Goal: Information Seeking & Learning: Find specific fact

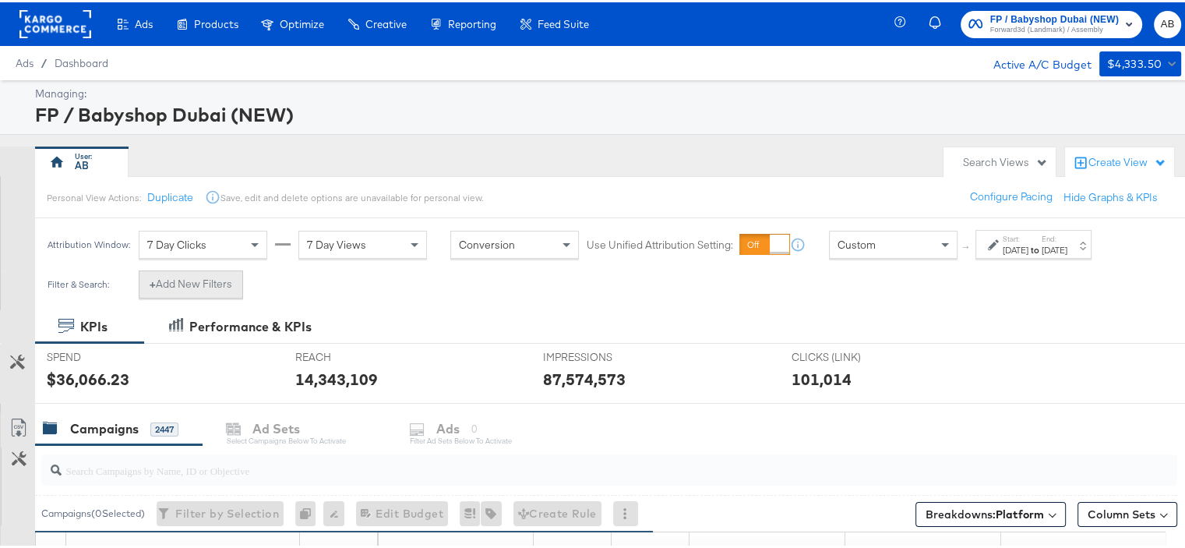
click at [189, 284] on button "+ Add New Filters" at bounding box center [191, 282] width 104 height 28
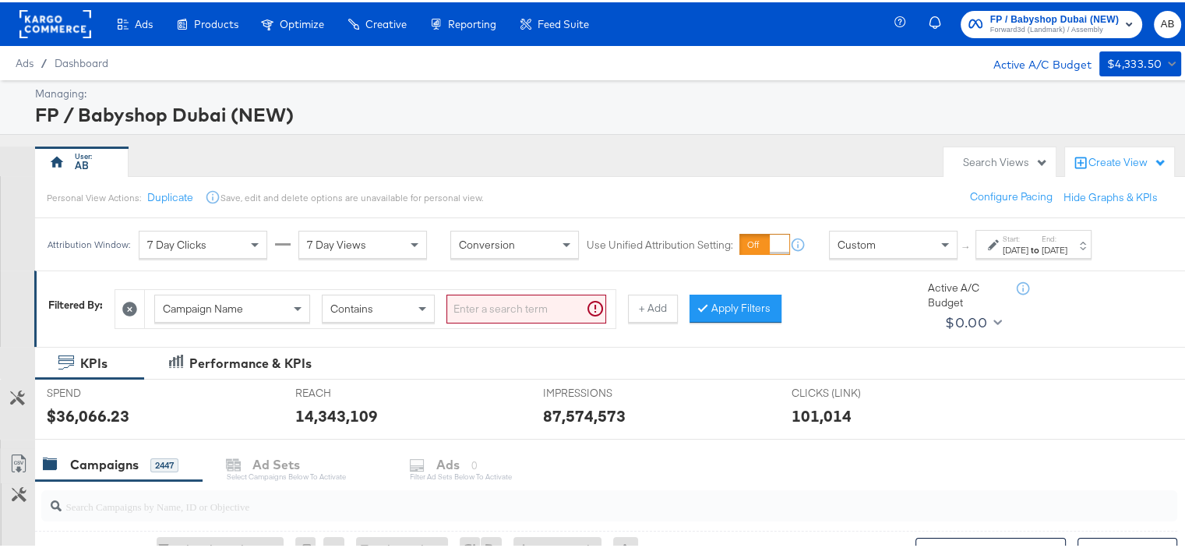
click at [498, 309] on input "search" at bounding box center [527, 306] width 160 height 29
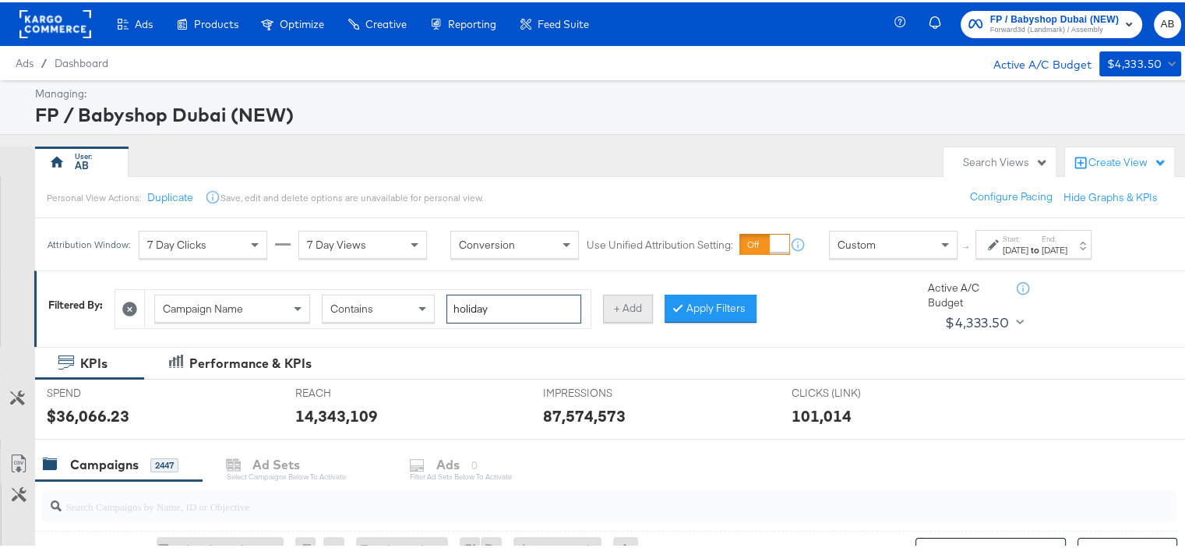
type input "holiday"
click at [622, 309] on button "+ Add" at bounding box center [628, 306] width 50 height 28
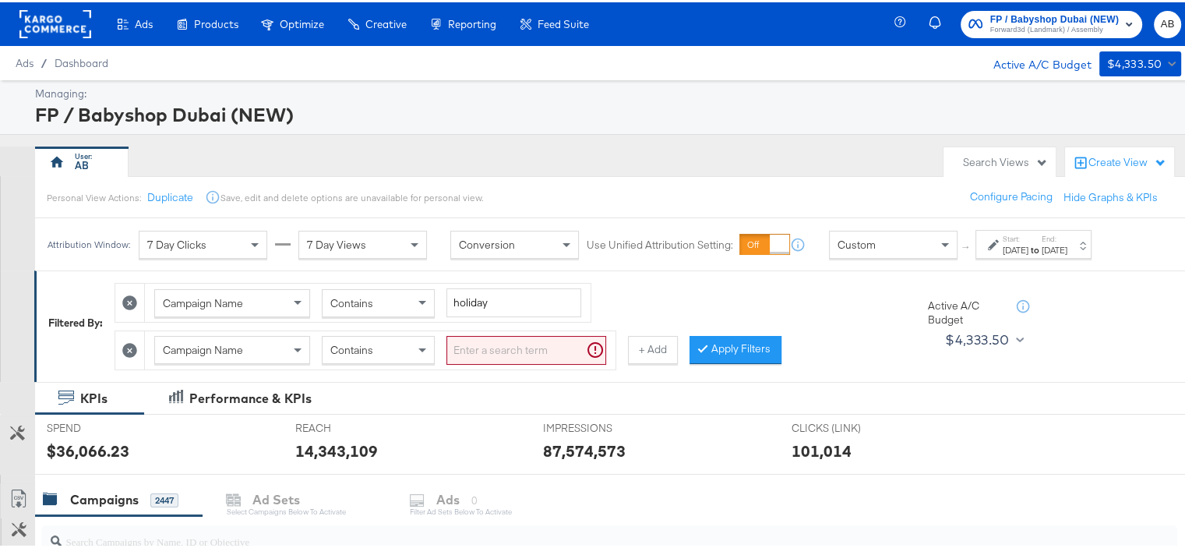
click at [507, 351] on input "search" at bounding box center [527, 348] width 160 height 29
type input "ksa"
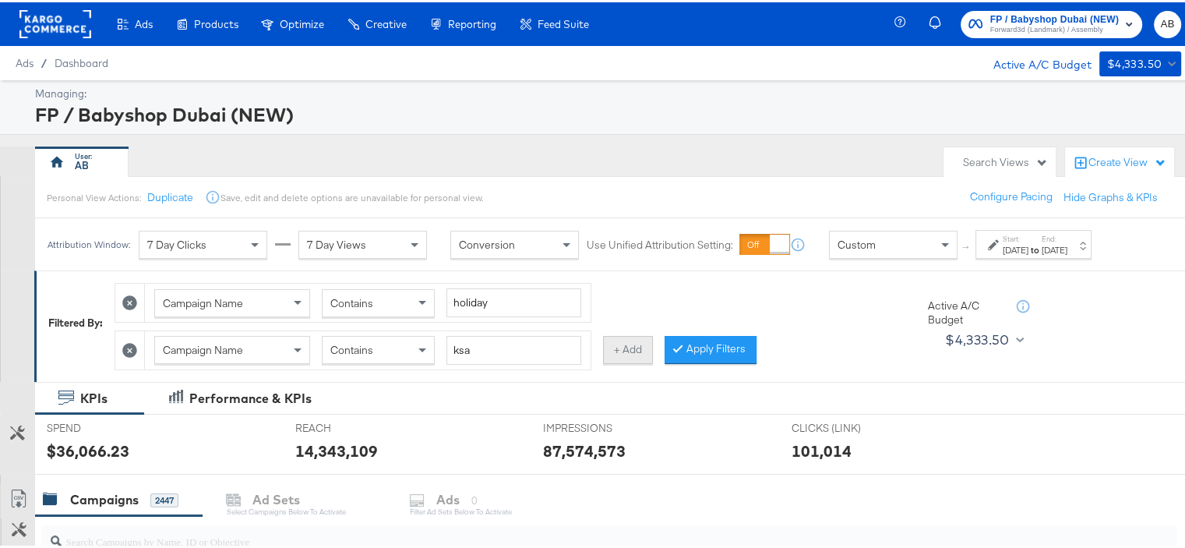
click at [627, 340] on button "+ Add" at bounding box center [628, 348] width 50 height 28
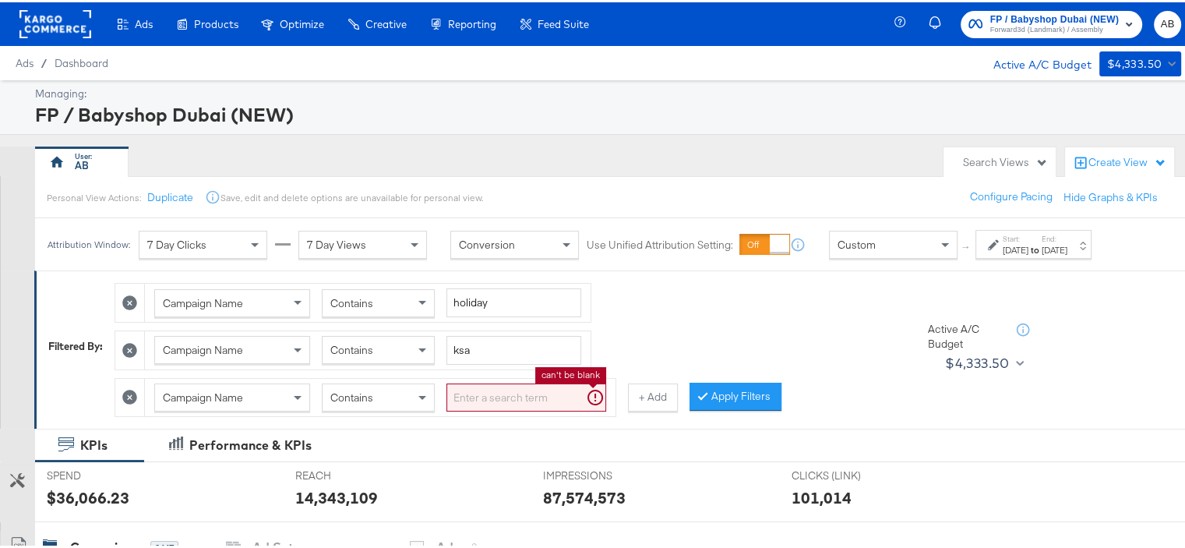
click at [477, 383] on input "search" at bounding box center [527, 395] width 160 height 29
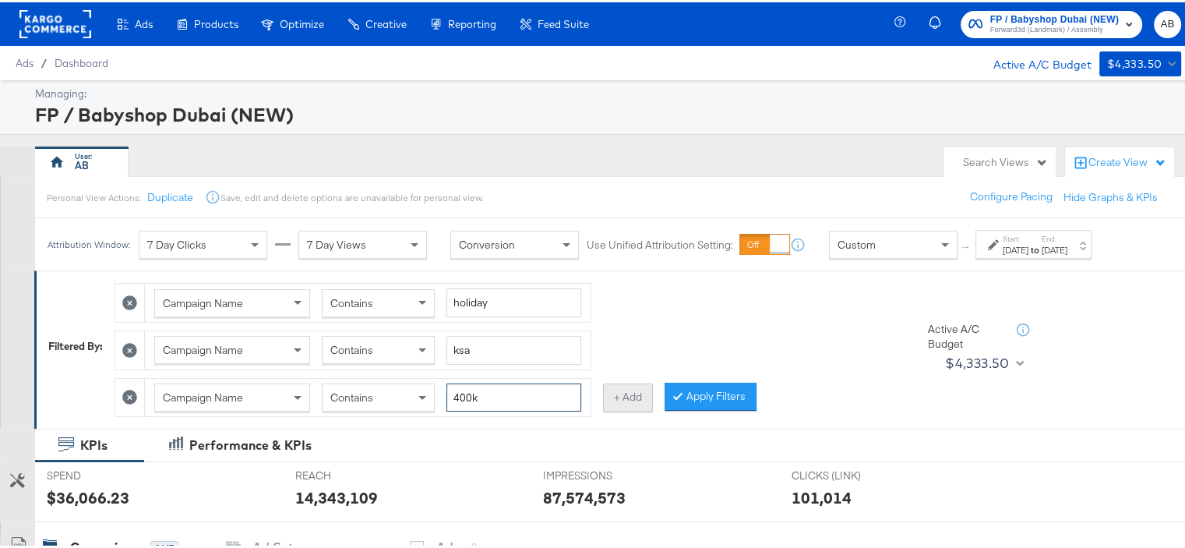
type input "400k"
click at [610, 392] on button "+ Add" at bounding box center [628, 395] width 50 height 28
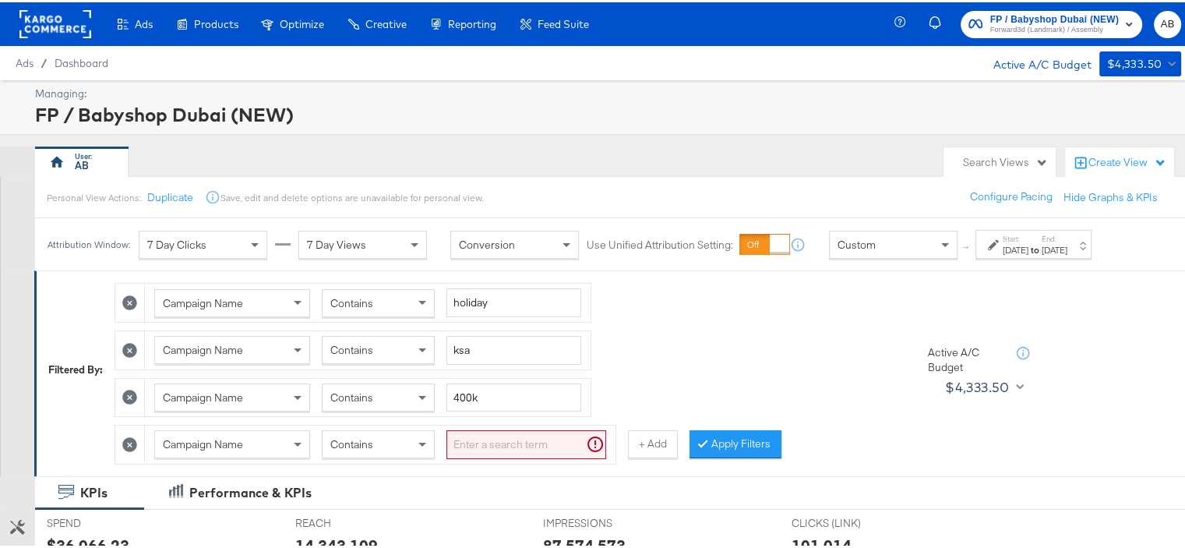
click at [131, 435] on icon at bounding box center [129, 442] width 15 height 15
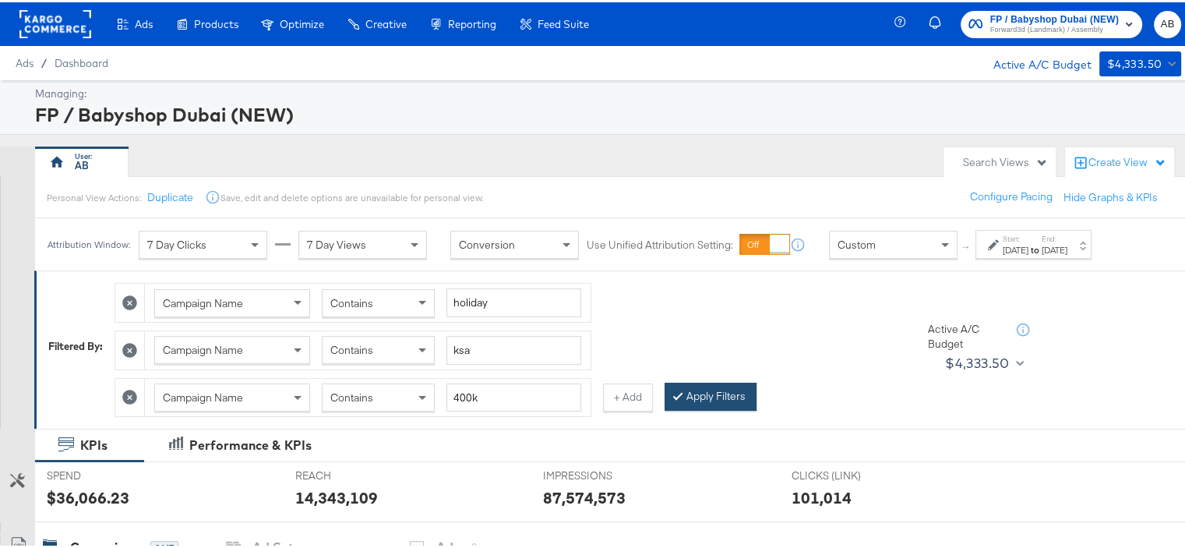
click at [670, 383] on button "Apply Filters" at bounding box center [711, 394] width 92 height 28
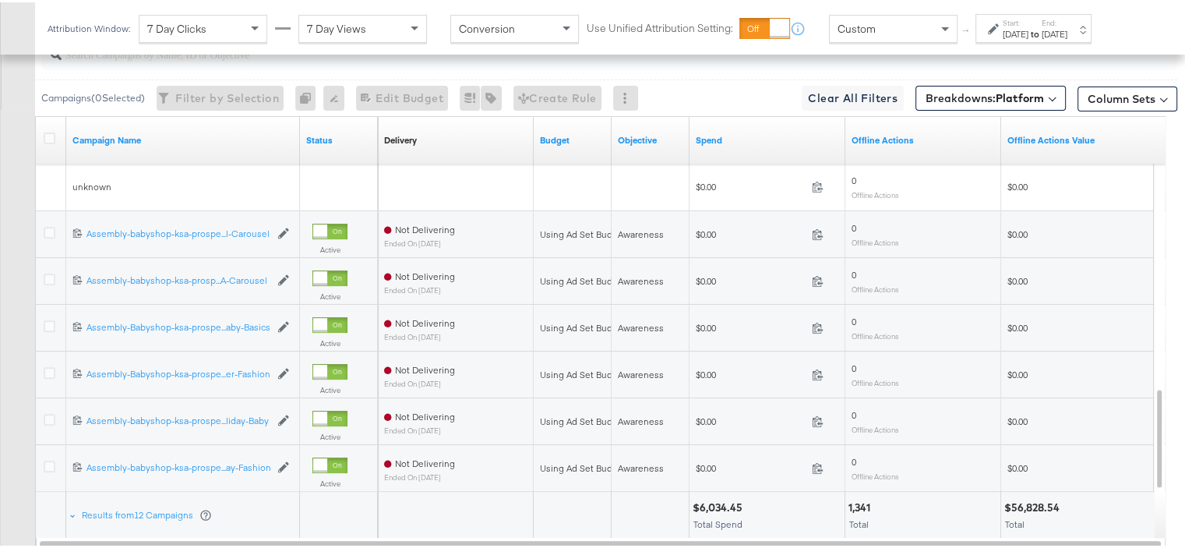
scroll to position [632, 0]
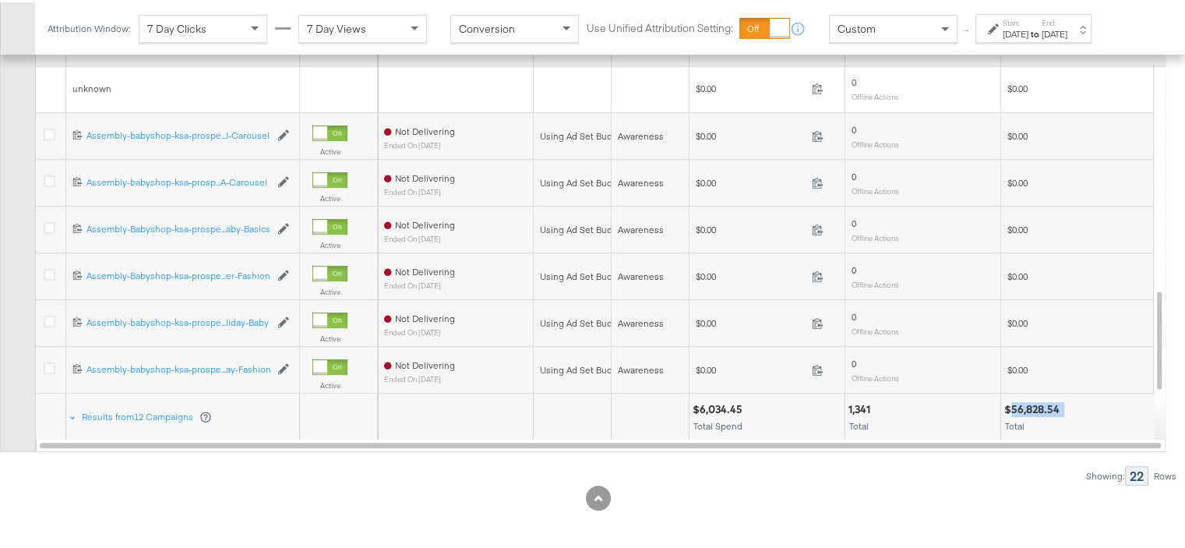
drag, startPoint x: 1063, startPoint y: 400, endPoint x: 1012, endPoint y: 401, distance: 50.7
click at [1012, 401] on div "$56,828.54" at bounding box center [1035, 407] width 60 height 15
copy div "56,828.54"
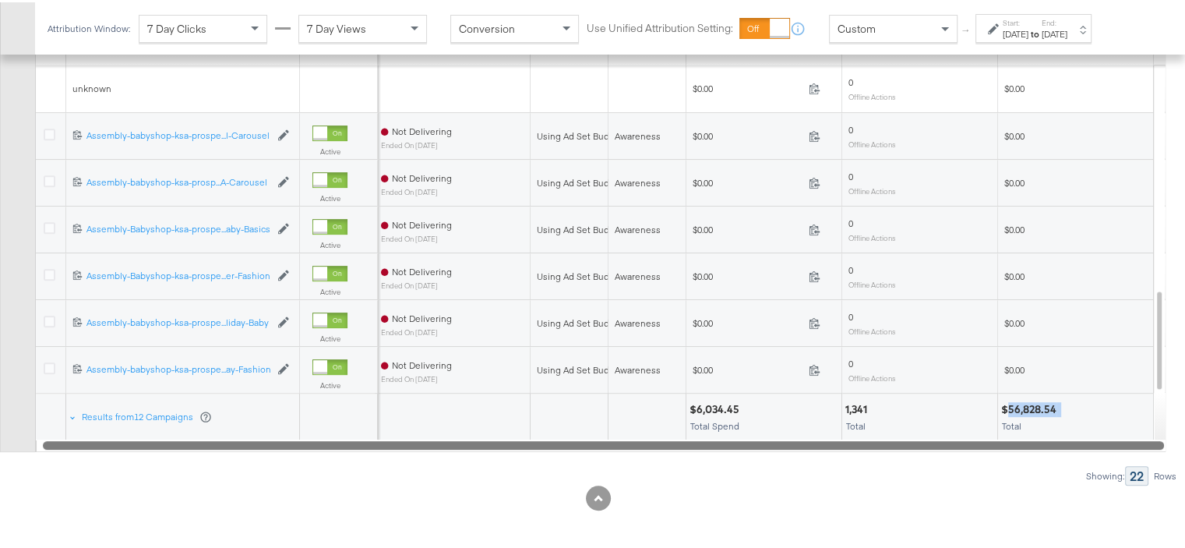
drag, startPoint x: 765, startPoint y: 440, endPoint x: 1085, endPoint y: 440, distance: 320.3
click at [1085, 440] on div at bounding box center [603, 442] width 1121 height 13
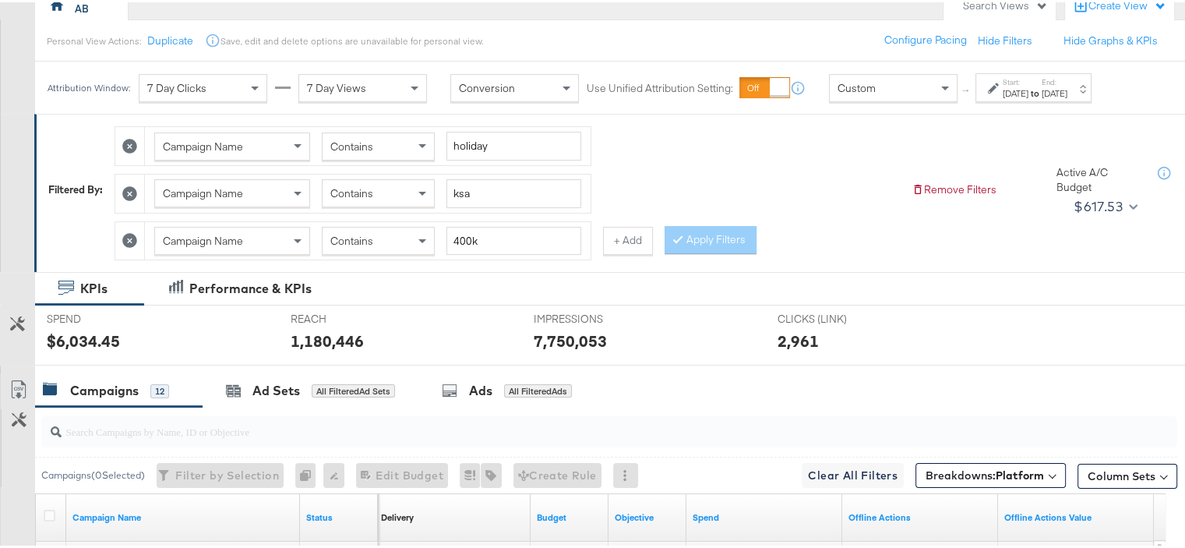
scroll to position [78, 0]
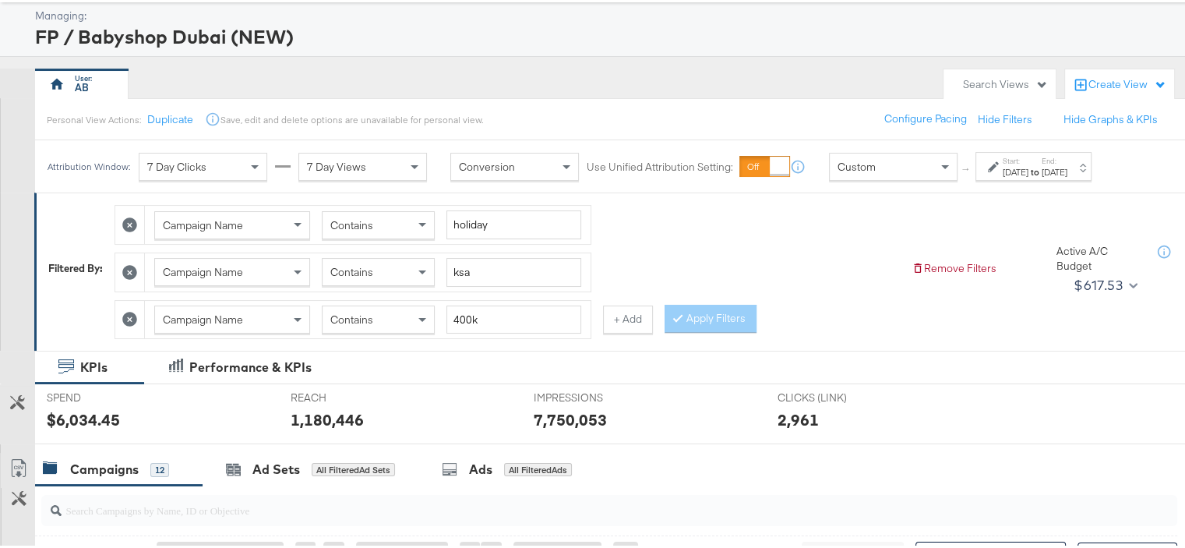
click at [131, 218] on icon at bounding box center [129, 222] width 15 height 15
type input "ksa"
type input "400k"
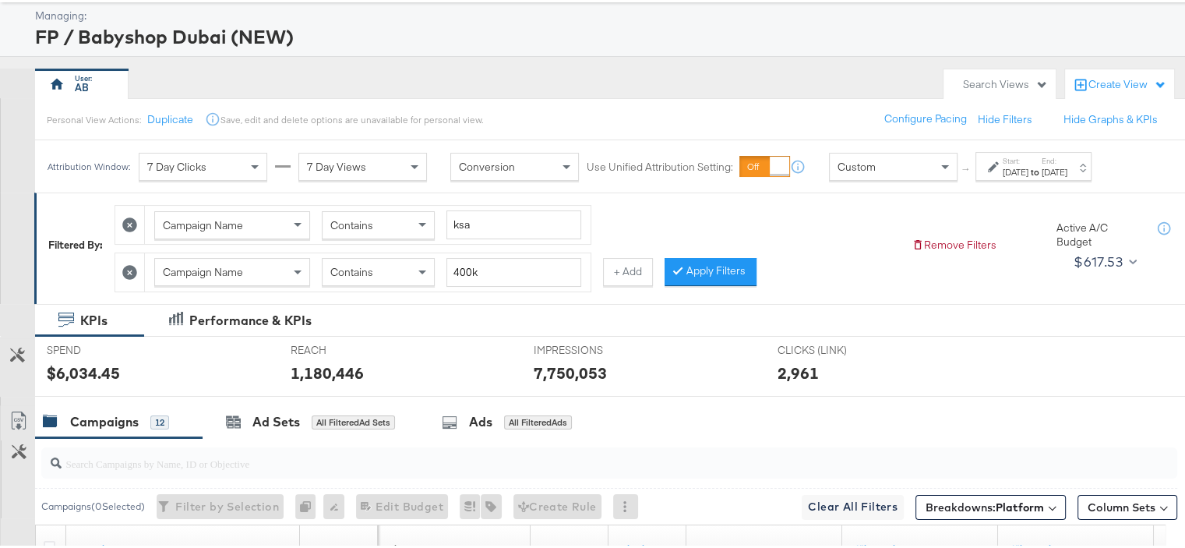
click at [129, 224] on icon at bounding box center [129, 222] width 15 height 15
type input "400k"
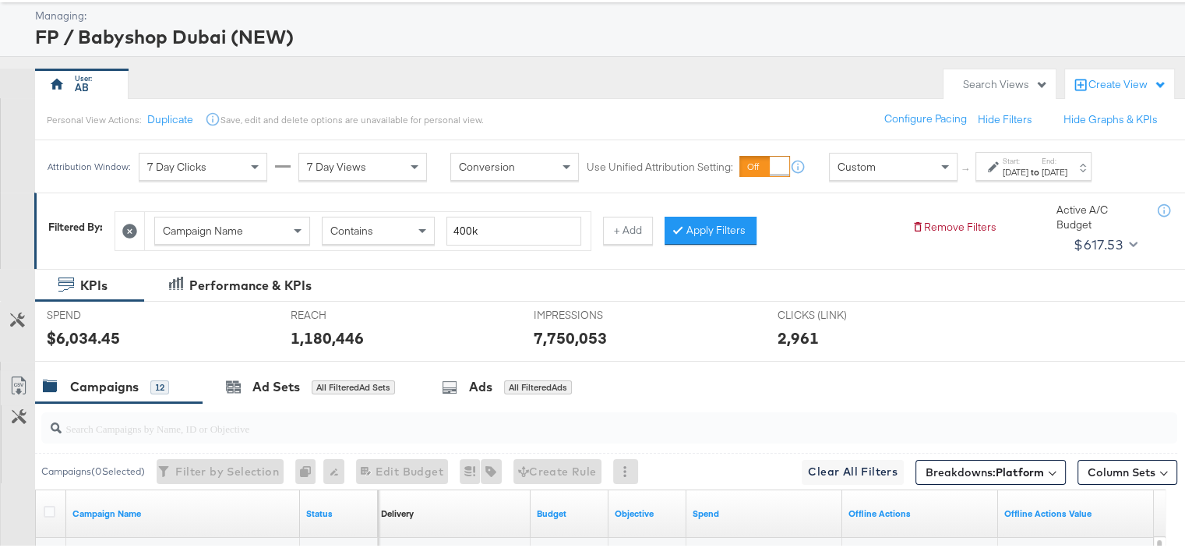
click at [131, 225] on icon at bounding box center [129, 228] width 15 height 15
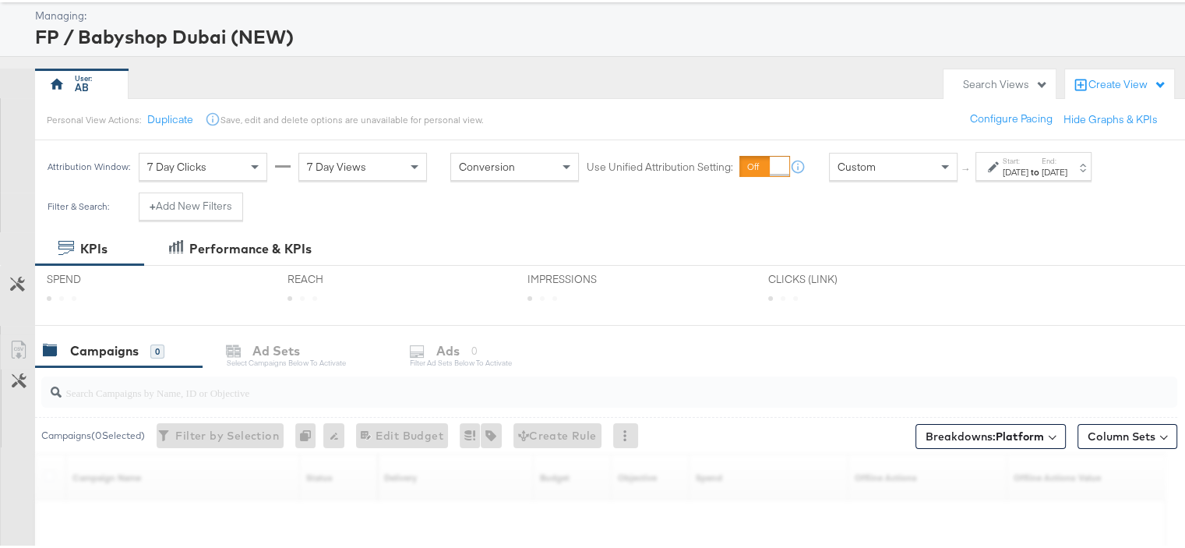
scroll to position [282, 0]
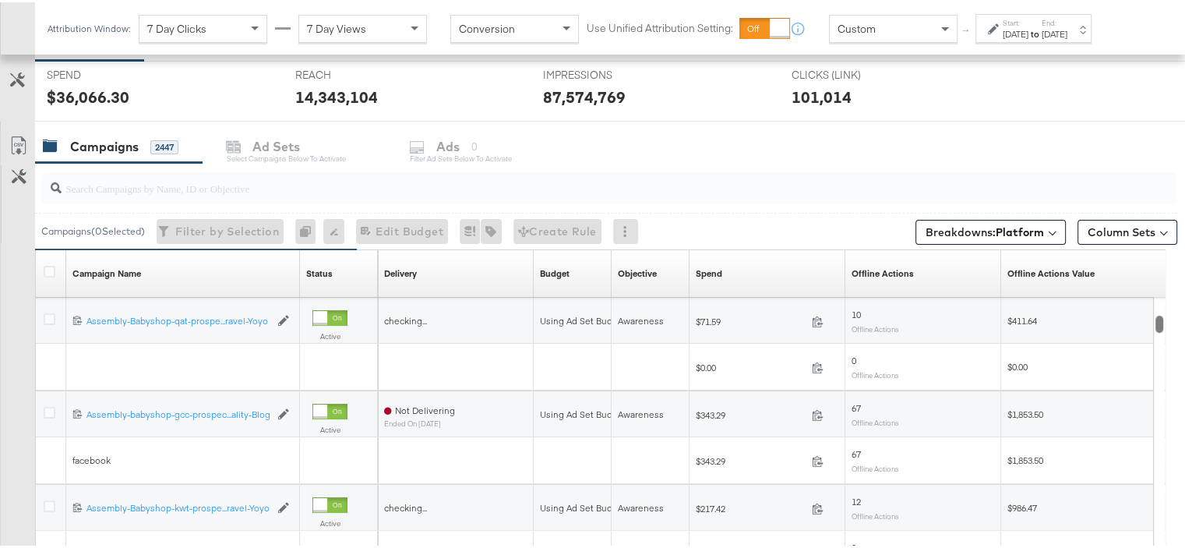
drag, startPoint x: 1157, startPoint y: 314, endPoint x: 1167, endPoint y: 527, distance: 213.0
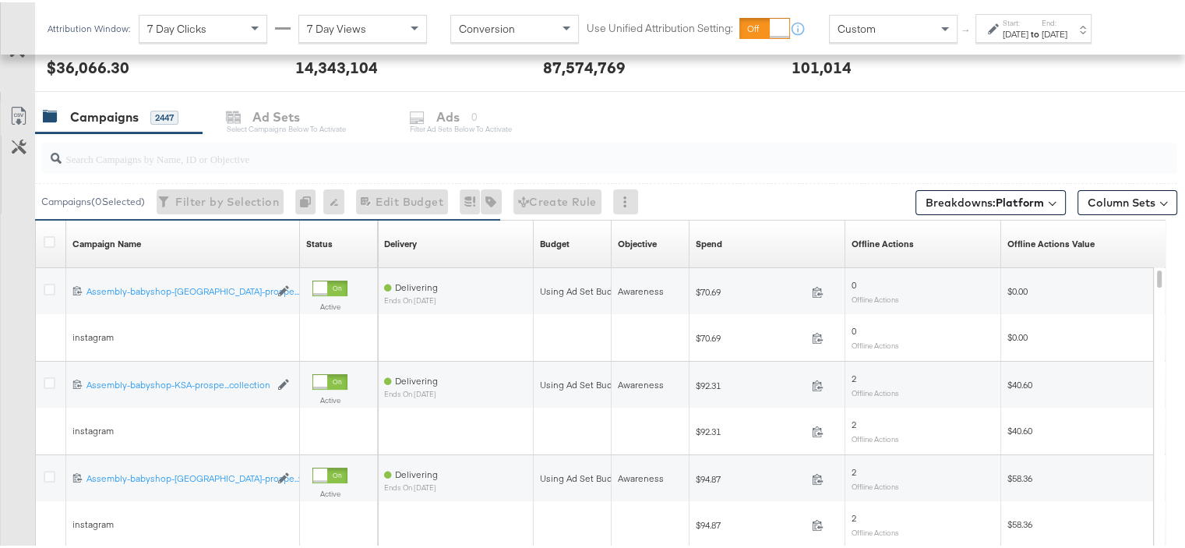
scroll to position [156, 0]
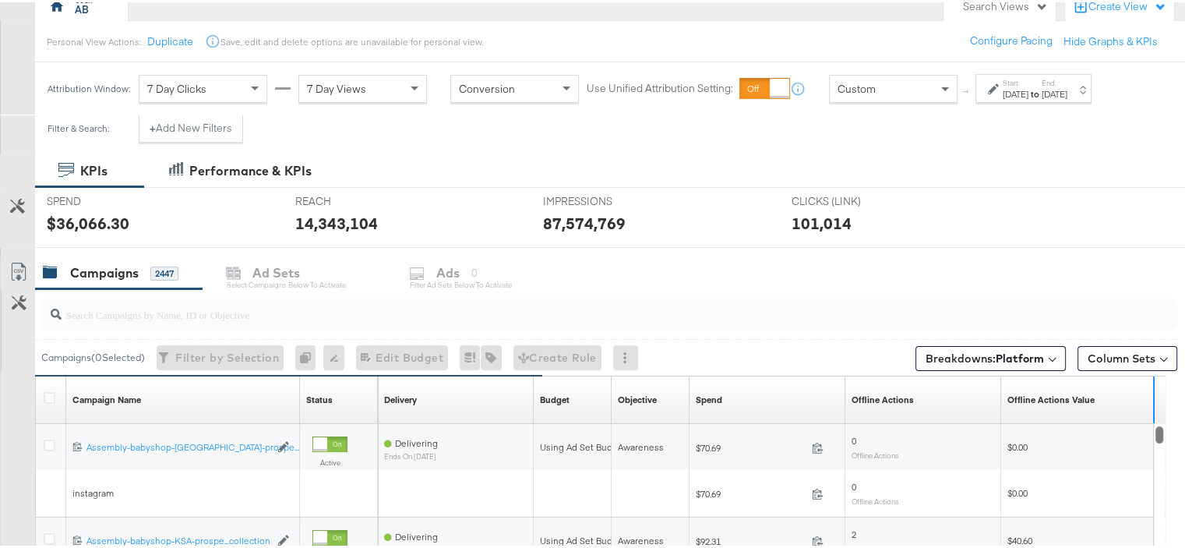
drag, startPoint x: 1159, startPoint y: 429, endPoint x: 1152, endPoint y: 394, distance: 35.8
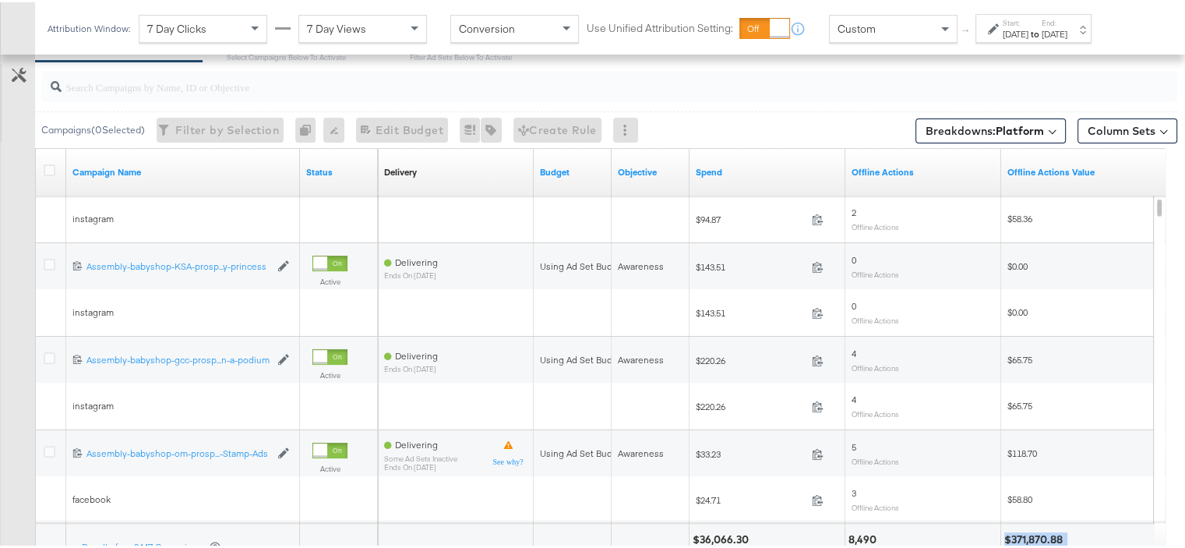
scroll to position [516, 0]
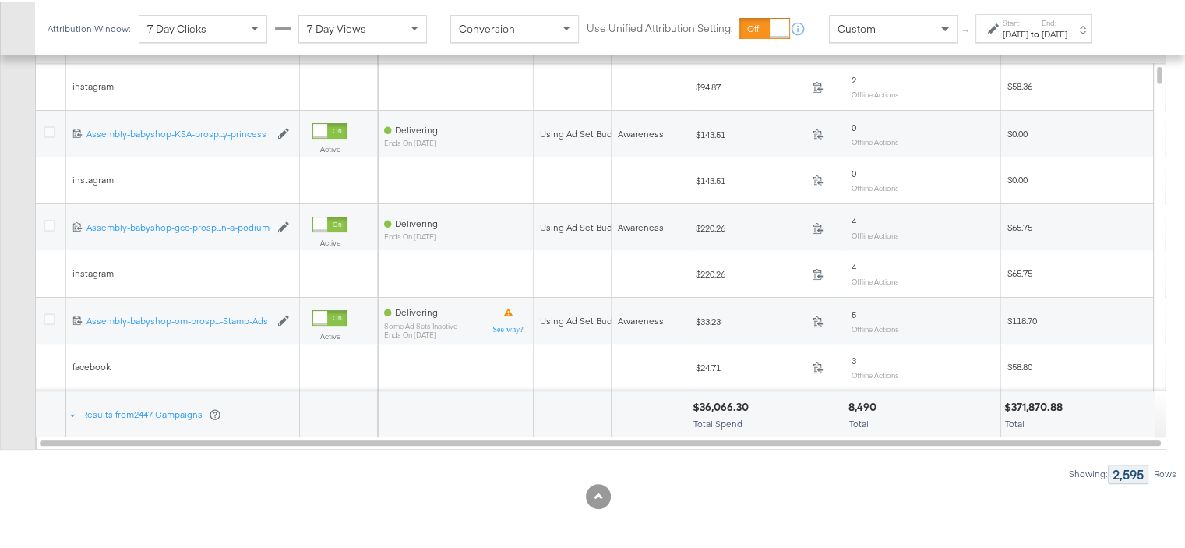
click at [1079, 402] on div at bounding box center [1111, 404] width 86 height 15
drag, startPoint x: 1066, startPoint y: 401, endPoint x: 1011, endPoint y: 408, distance: 55.7
click at [1011, 408] on div "$371,870.88" at bounding box center [1036, 404] width 63 height 15
copy div "371,870.88"
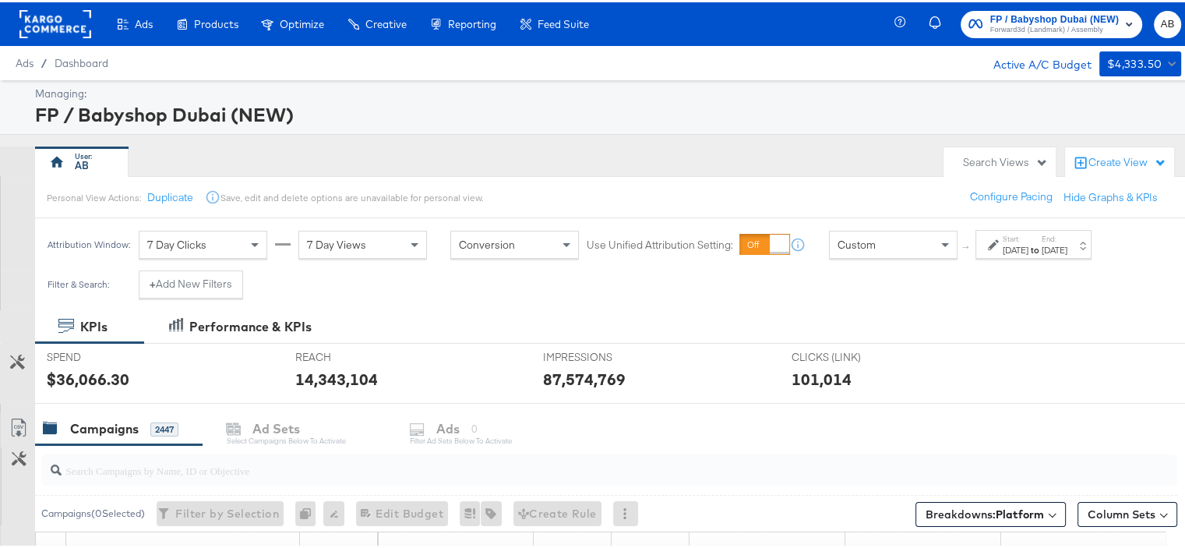
scroll to position [234, 0]
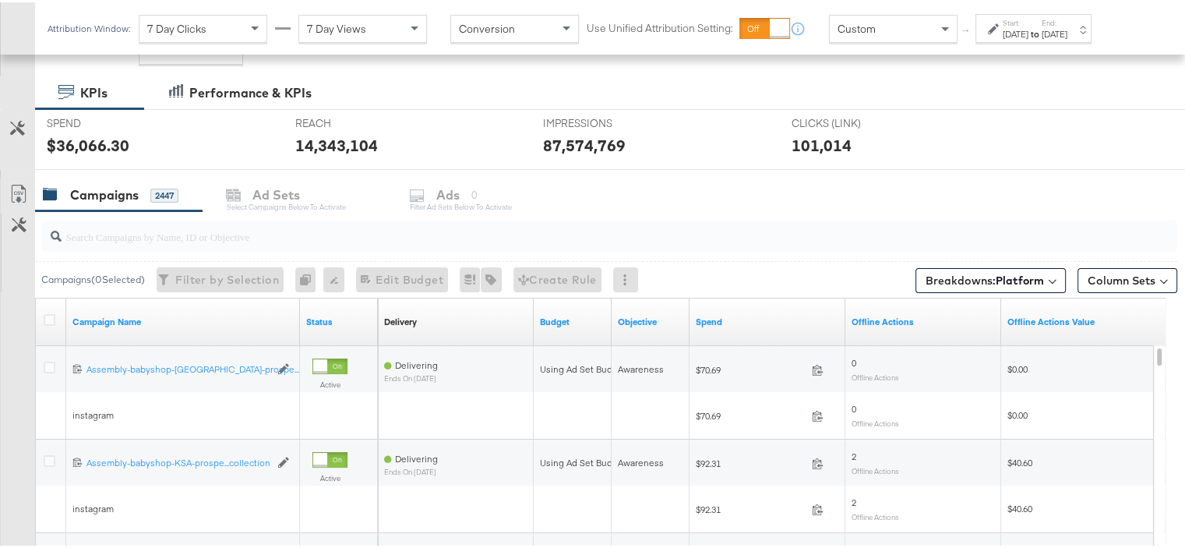
click at [51, 322] on div at bounding box center [52, 320] width 16 height 16
click at [49, 320] on icon at bounding box center [50, 318] width 12 height 12
click at [0, 0] on input "checkbox" at bounding box center [0, 0] width 0 height 0
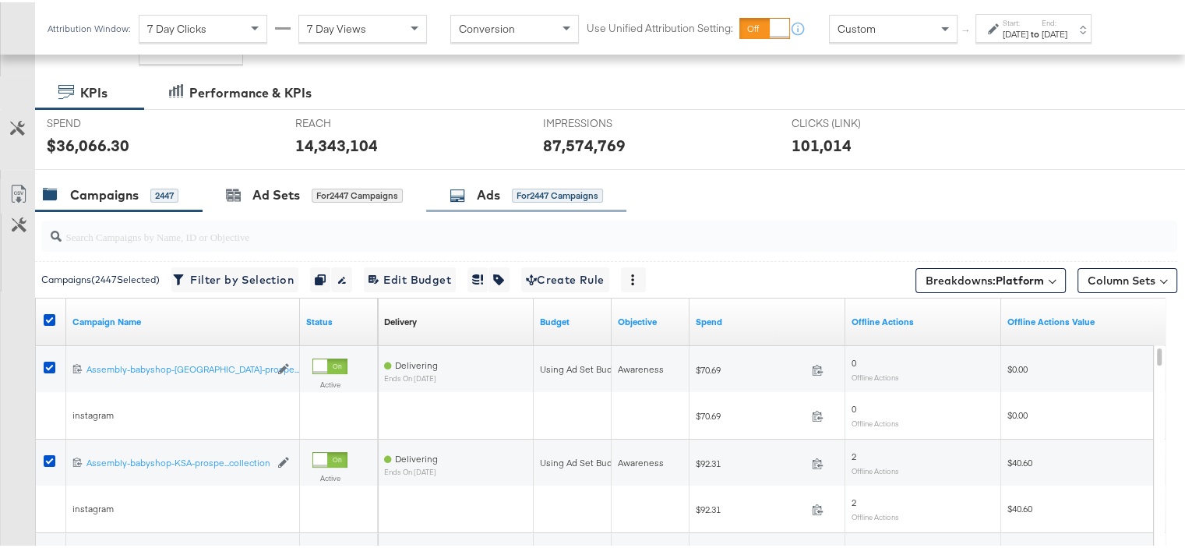
click at [515, 195] on div "for 2447 Campaigns" at bounding box center [557, 193] width 91 height 14
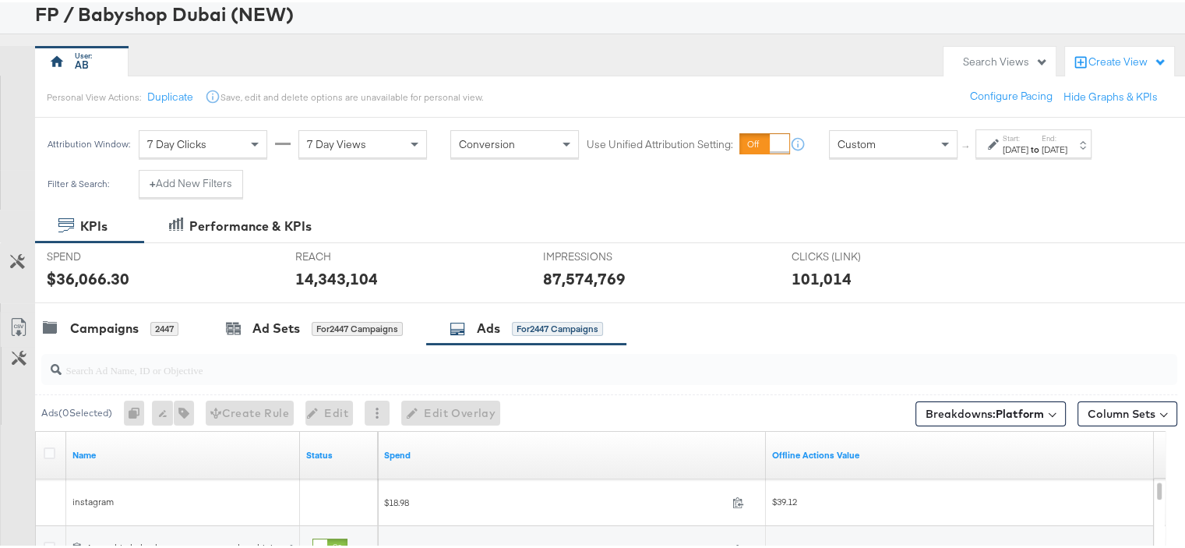
scroll to position [156, 0]
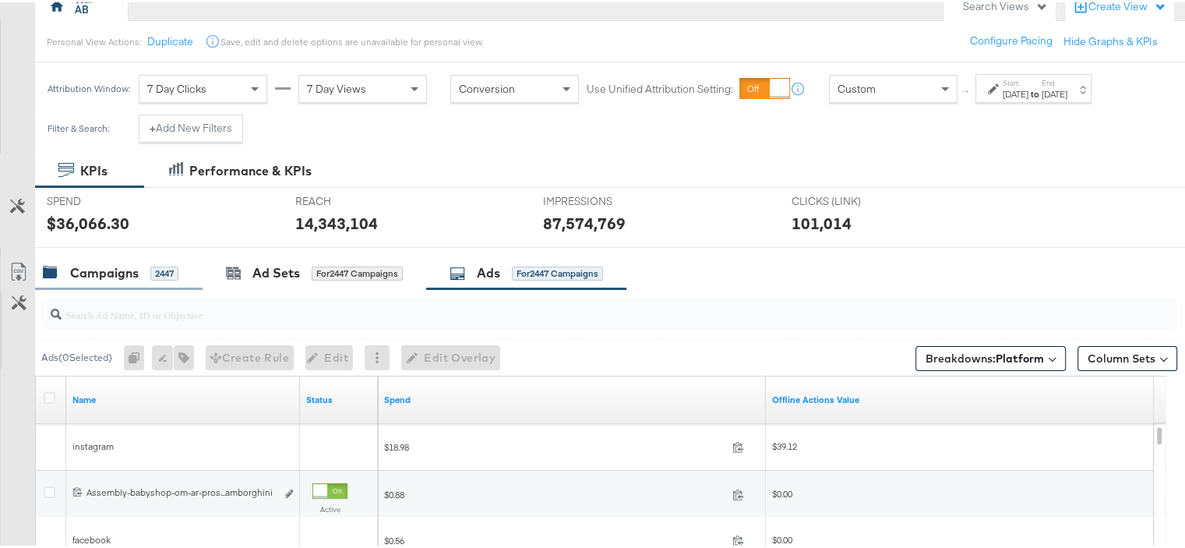
click at [104, 274] on div "Campaigns" at bounding box center [104, 271] width 69 height 18
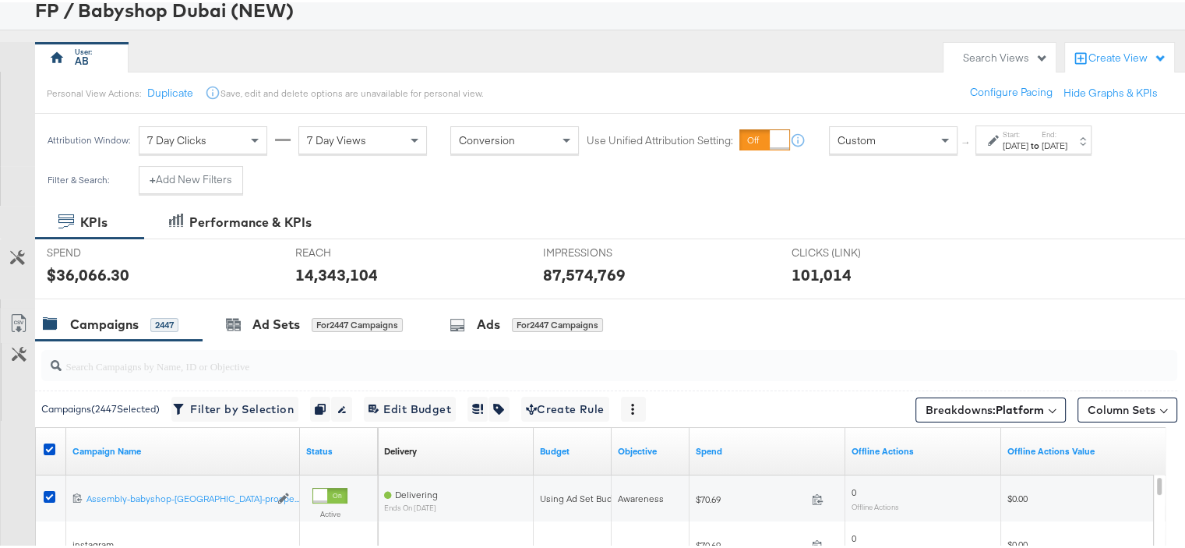
scroll to position [78, 0]
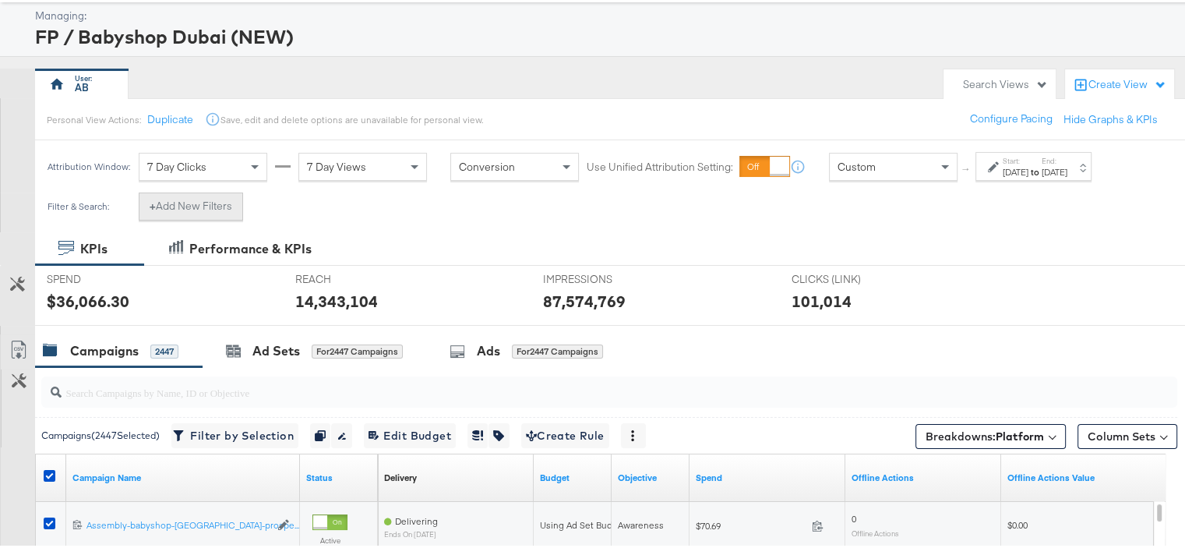
click at [184, 206] on button "+ Add New Filters" at bounding box center [191, 204] width 104 height 28
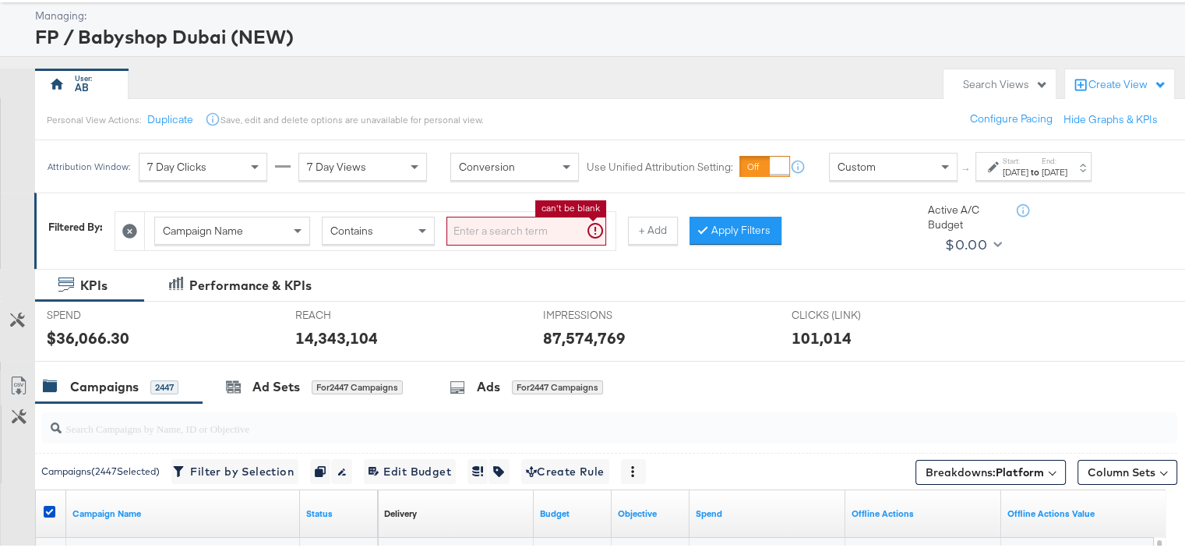
click at [492, 235] on input "search" at bounding box center [527, 228] width 160 height 29
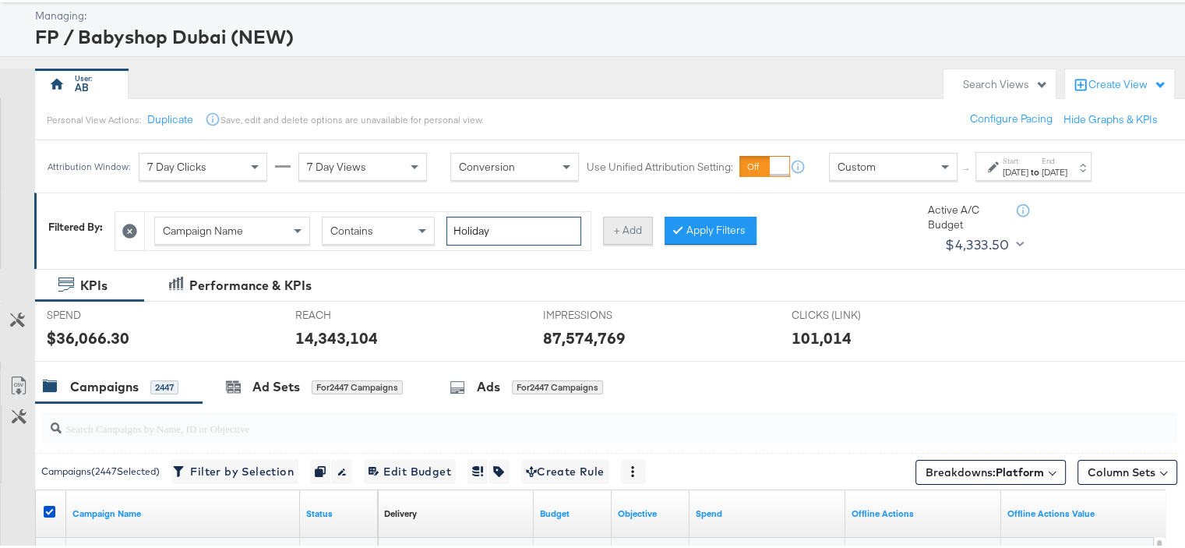
type input "Holiday"
click at [624, 236] on button "+ Add" at bounding box center [628, 228] width 50 height 28
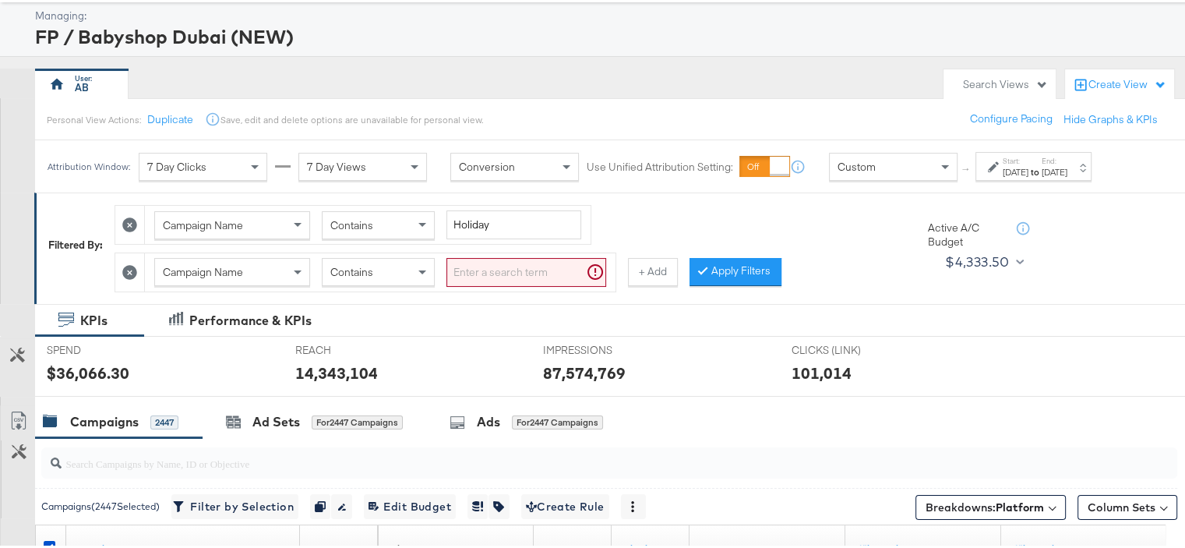
click at [496, 267] on input "search" at bounding box center [527, 270] width 160 height 29
type input "400k"
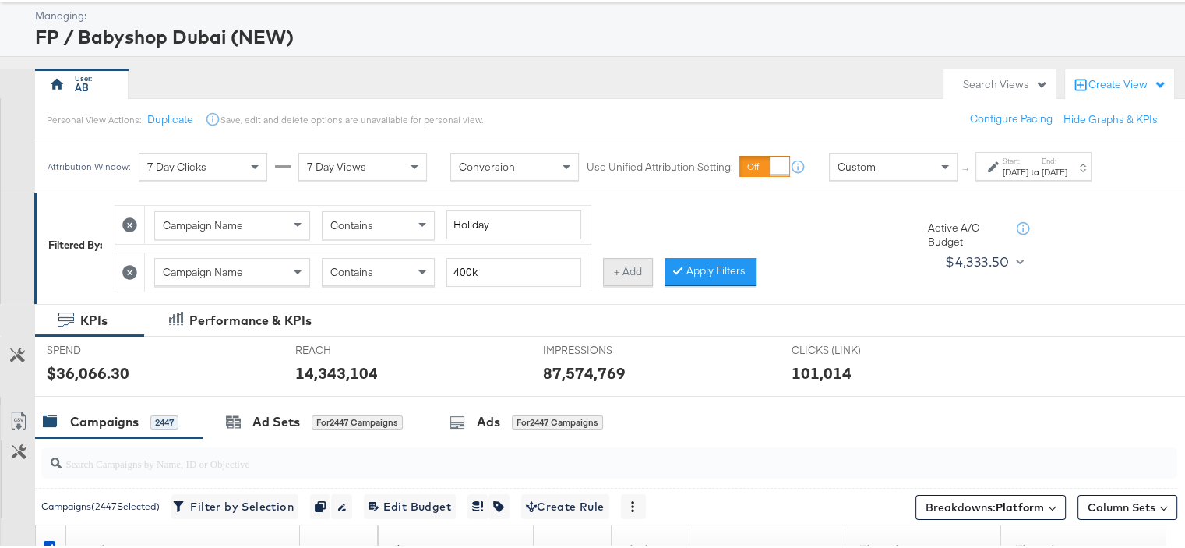
click at [614, 260] on button "+ Add" at bounding box center [628, 270] width 50 height 28
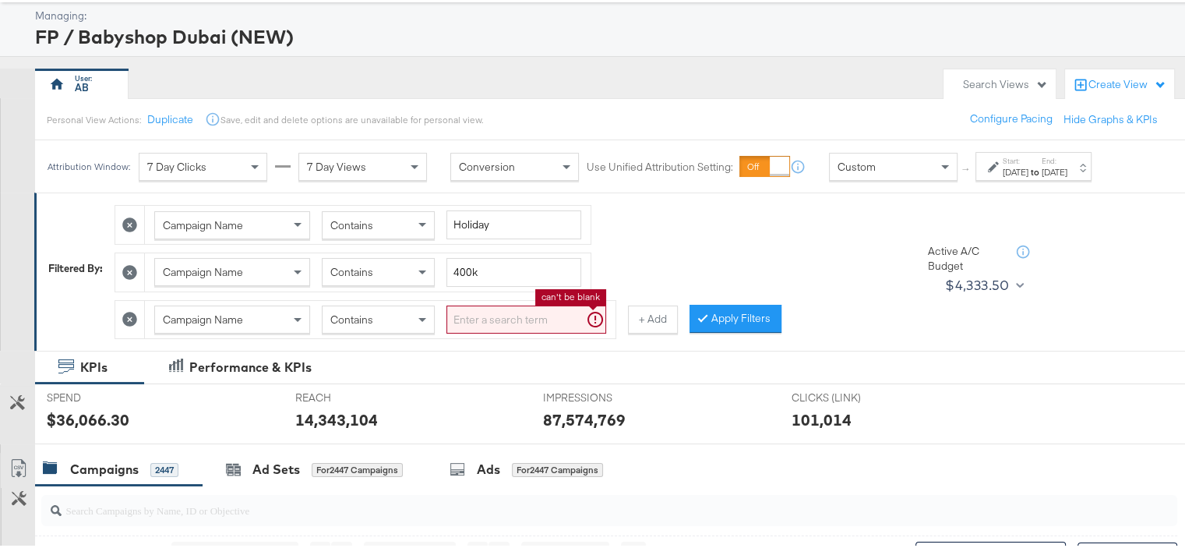
click at [527, 309] on input "search" at bounding box center [527, 317] width 160 height 29
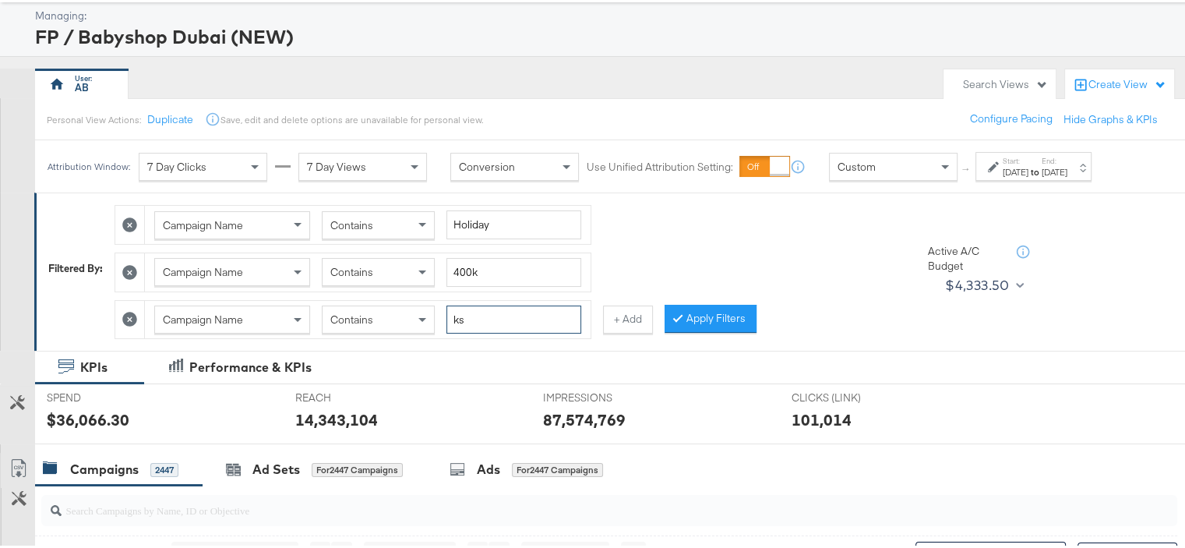
type input "k"
type input "KSA"
click at [633, 318] on button "+ Add" at bounding box center [628, 317] width 50 height 28
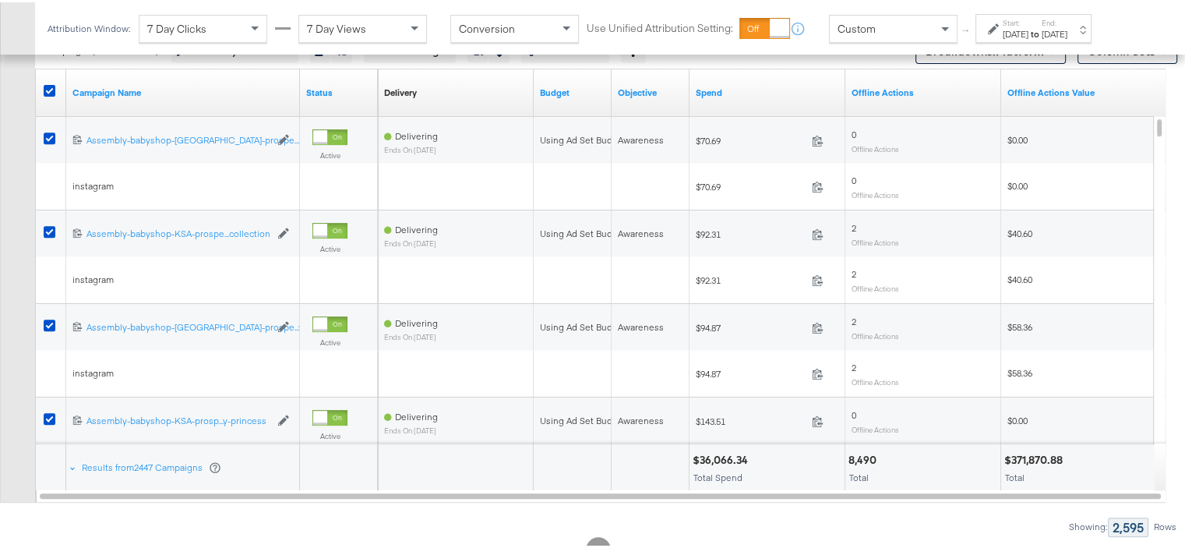
scroll to position [679, 0]
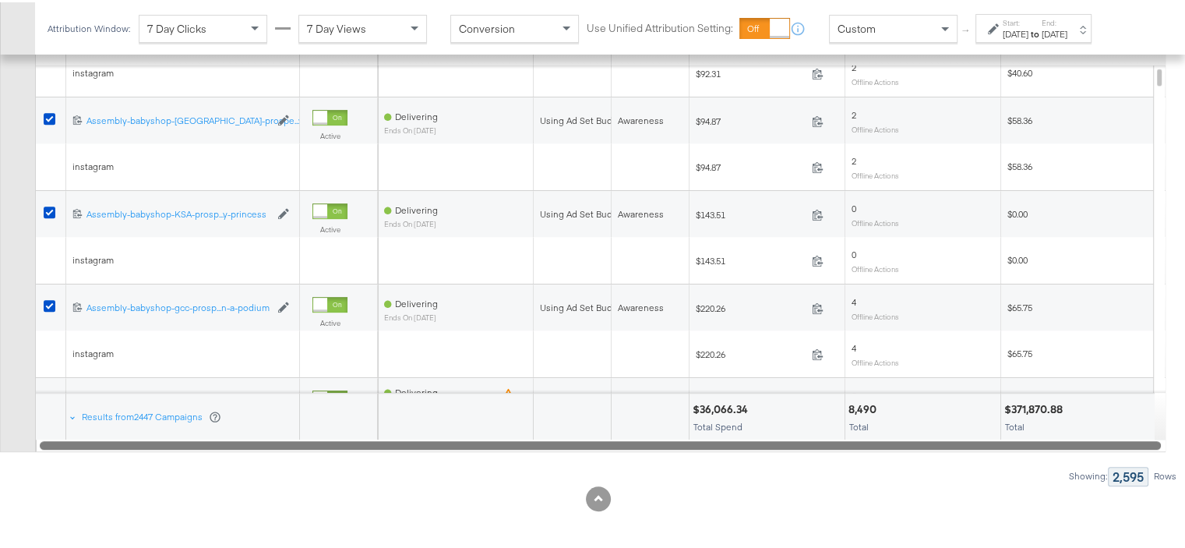
drag, startPoint x: 418, startPoint y: 444, endPoint x: 371, endPoint y: 443, distance: 46.8
click at [371, 443] on div at bounding box center [600, 442] width 1121 height 13
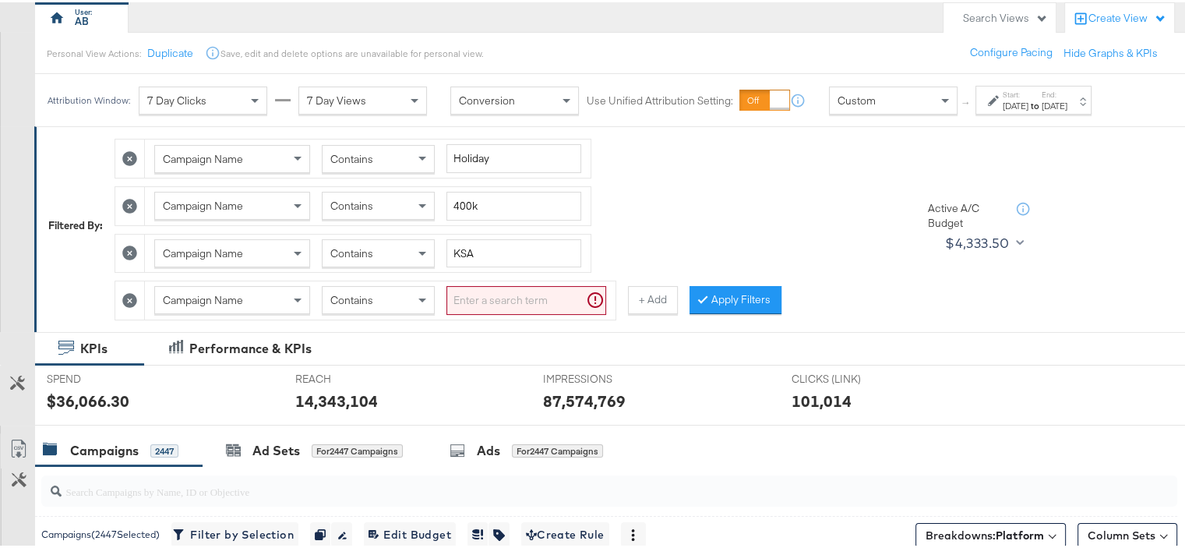
scroll to position [147, 0]
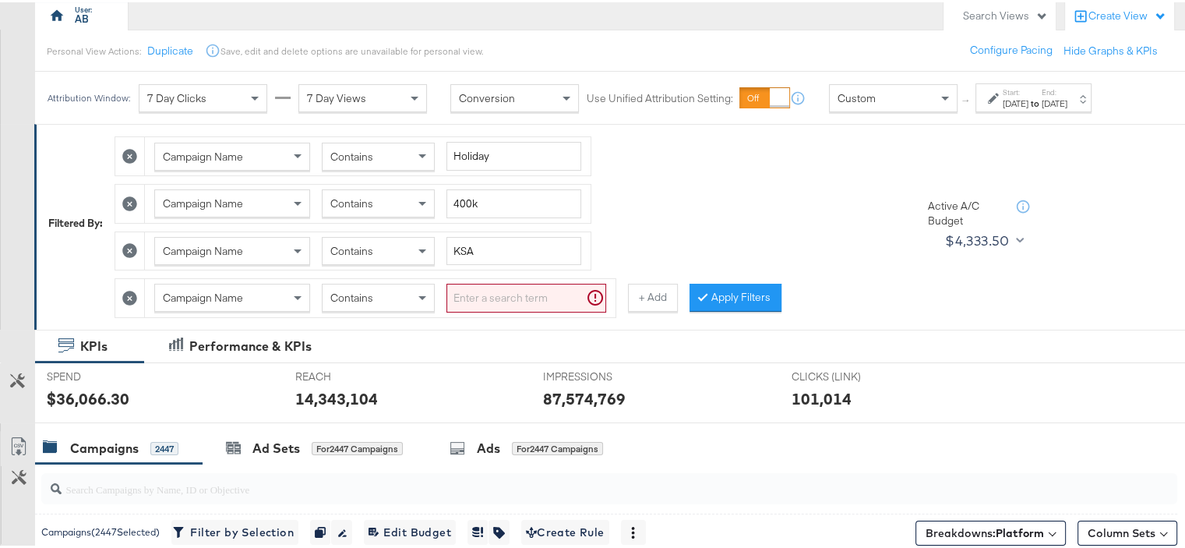
click at [131, 289] on icon at bounding box center [129, 295] width 15 height 15
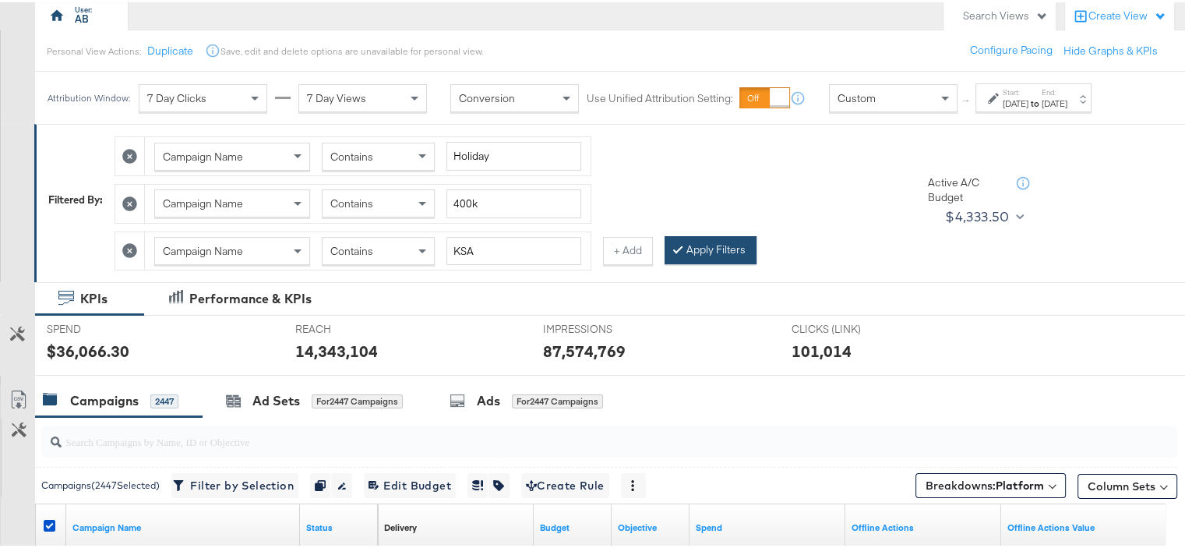
click at [720, 245] on button "Apply Filters" at bounding box center [711, 248] width 92 height 28
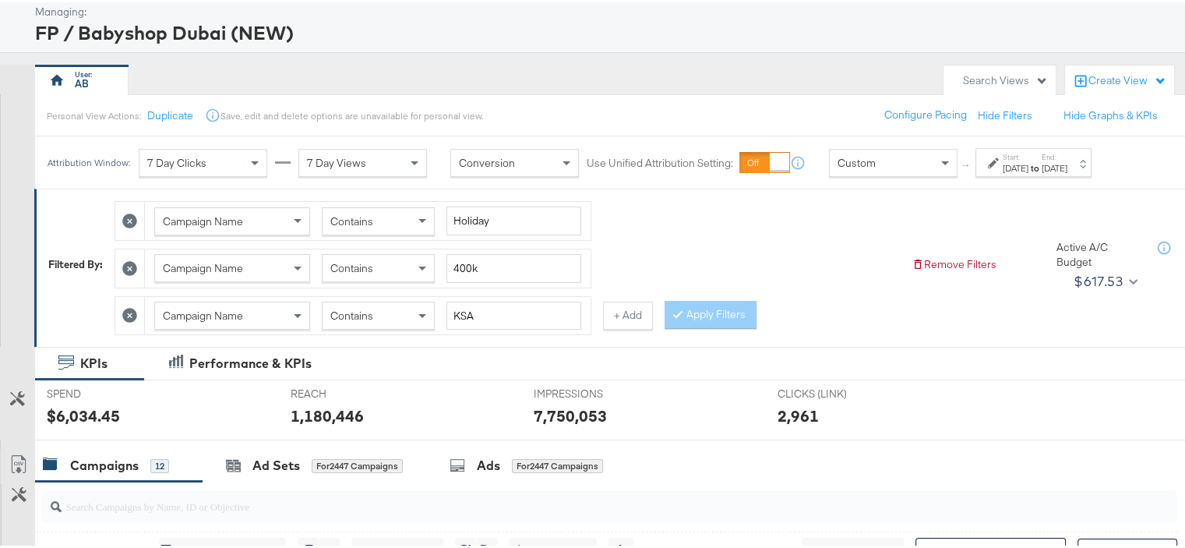
scroll to position [164, 0]
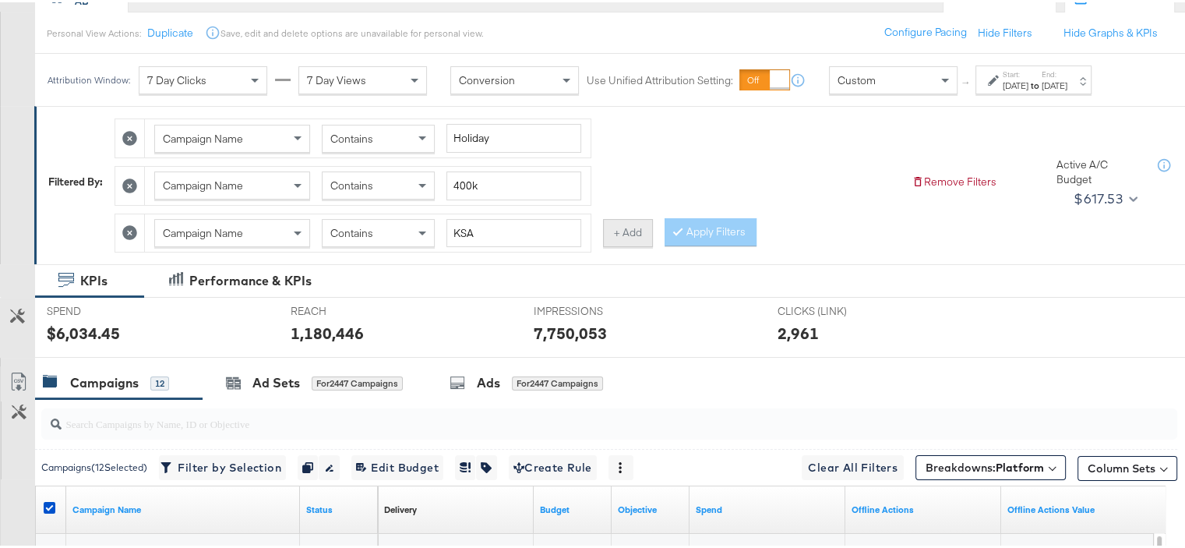
click at [627, 231] on button "+ Add" at bounding box center [628, 231] width 50 height 28
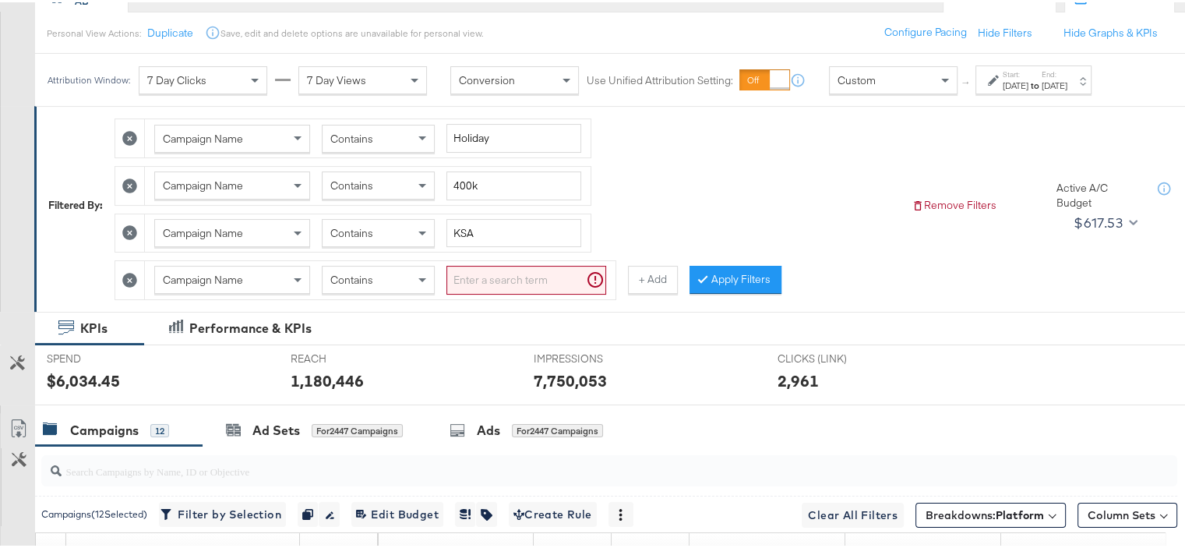
click at [507, 277] on input "search" at bounding box center [527, 277] width 160 height 29
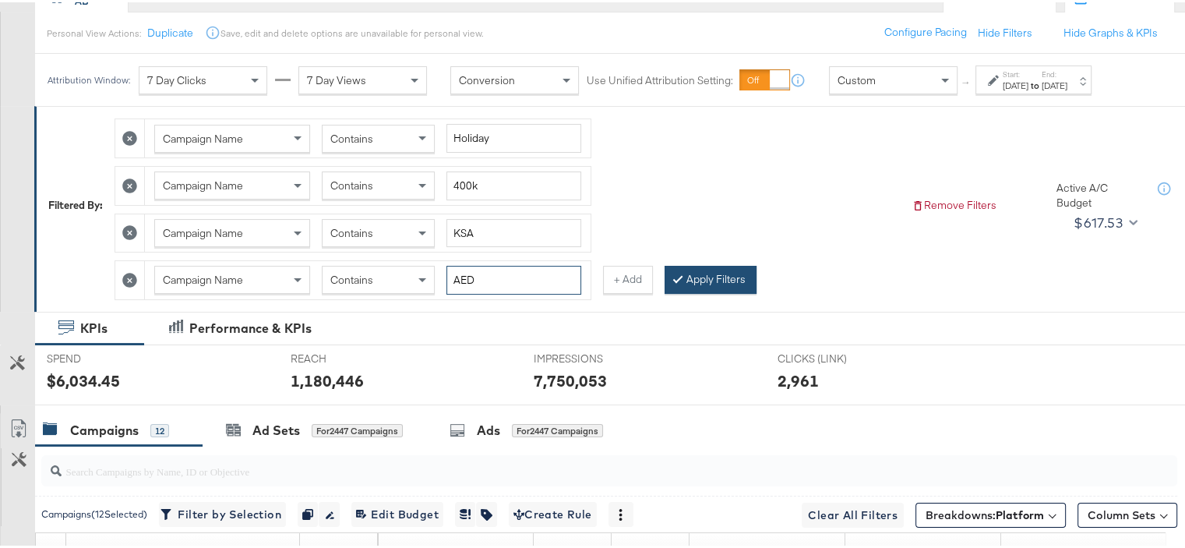
type input "AED"
click at [746, 277] on button "Apply Filters" at bounding box center [711, 277] width 92 height 28
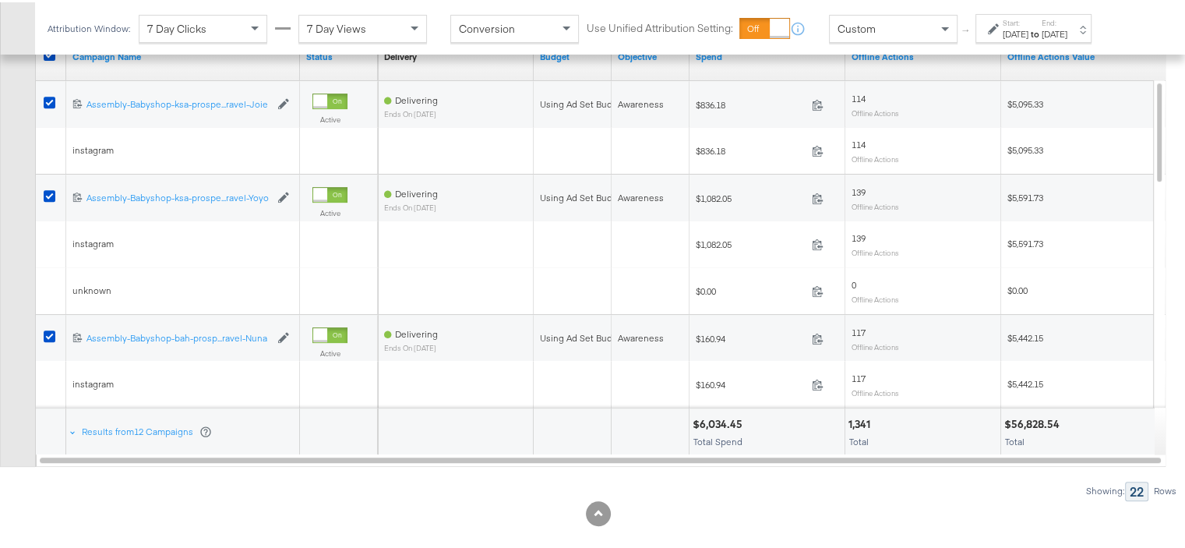
scroll to position [679, 0]
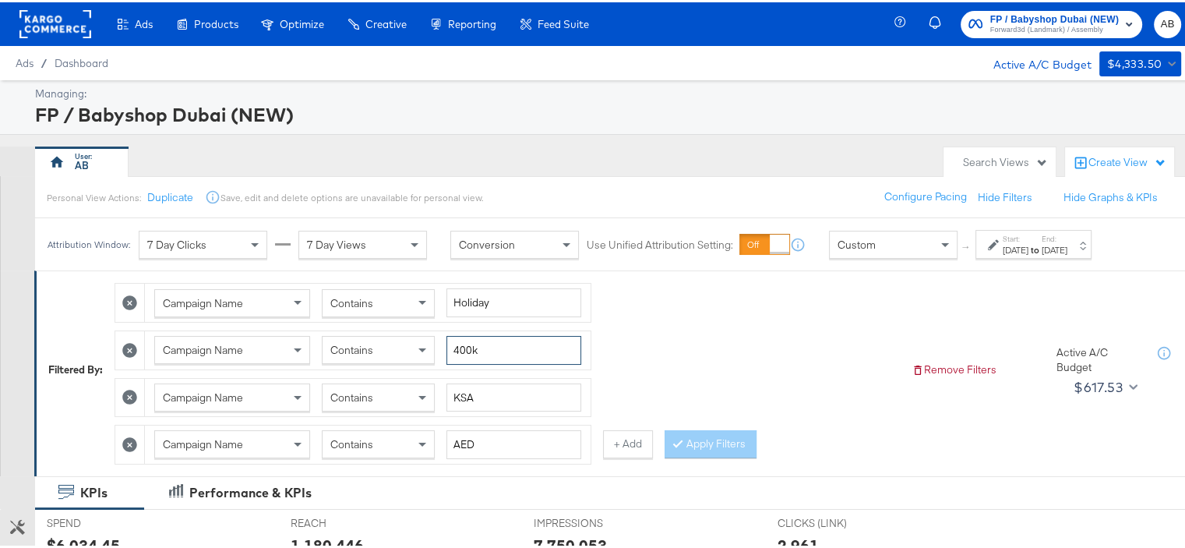
click at [464, 349] on input "400k" at bounding box center [514, 348] width 135 height 29
type input "100k"
click at [465, 394] on input "KSA" at bounding box center [514, 395] width 135 height 29
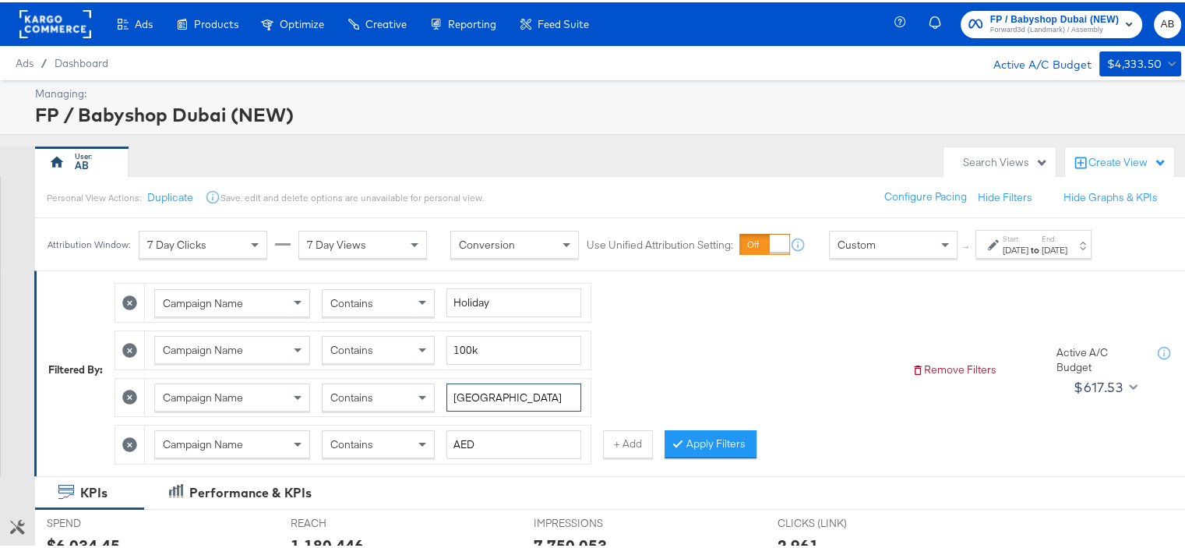
type input "uae"
click at [454, 445] on input "AED" at bounding box center [514, 442] width 135 height 29
click at [128, 442] on icon at bounding box center [129, 442] width 15 height 15
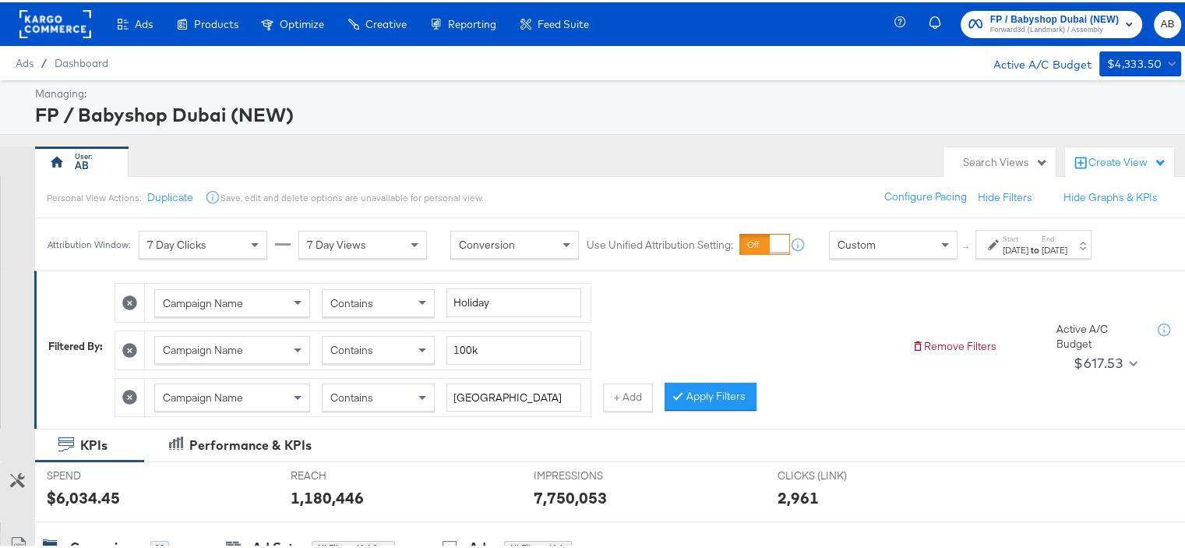
click at [1068, 239] on label "End:" at bounding box center [1055, 236] width 26 height 10
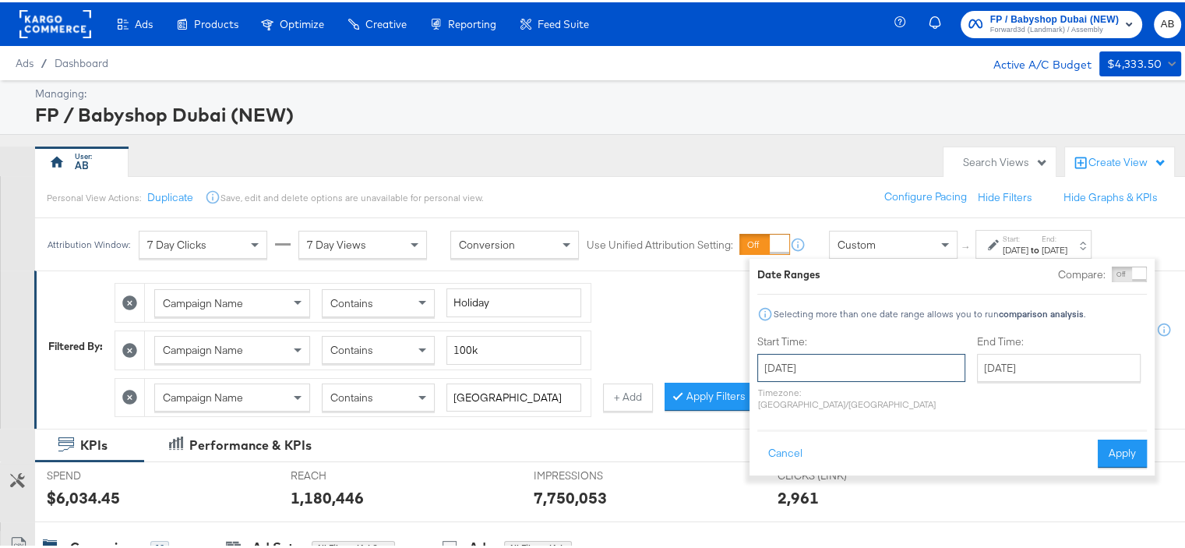
click at [825, 373] on input "August 1st 2025" at bounding box center [862, 365] width 208 height 28
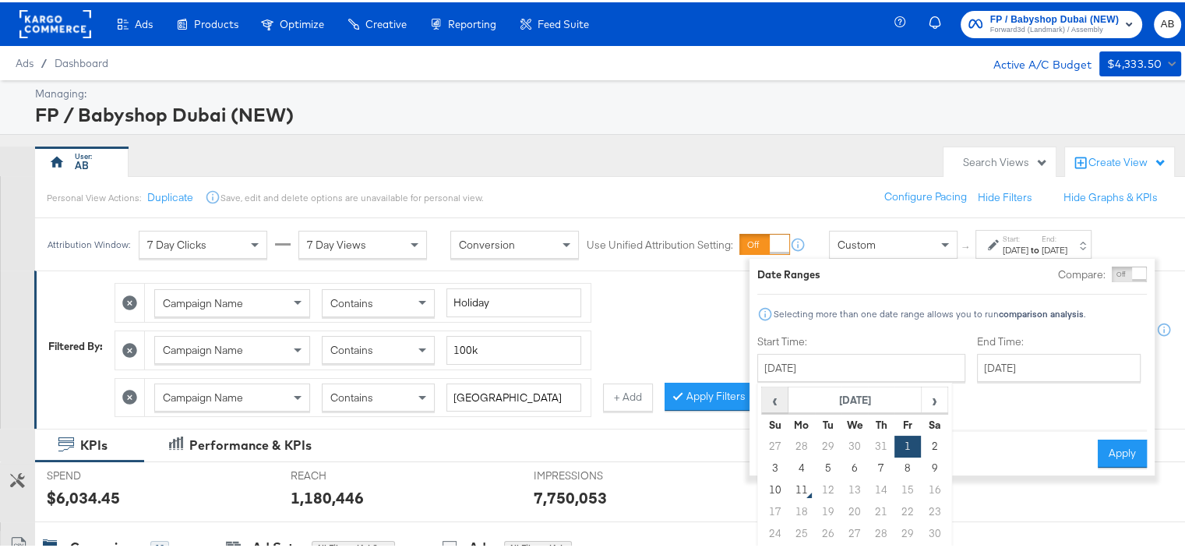
click at [775, 396] on span "‹" at bounding box center [775, 397] width 24 height 23
click at [883, 441] on td "1" at bounding box center [881, 444] width 26 height 22
type input "May 1st 2025"
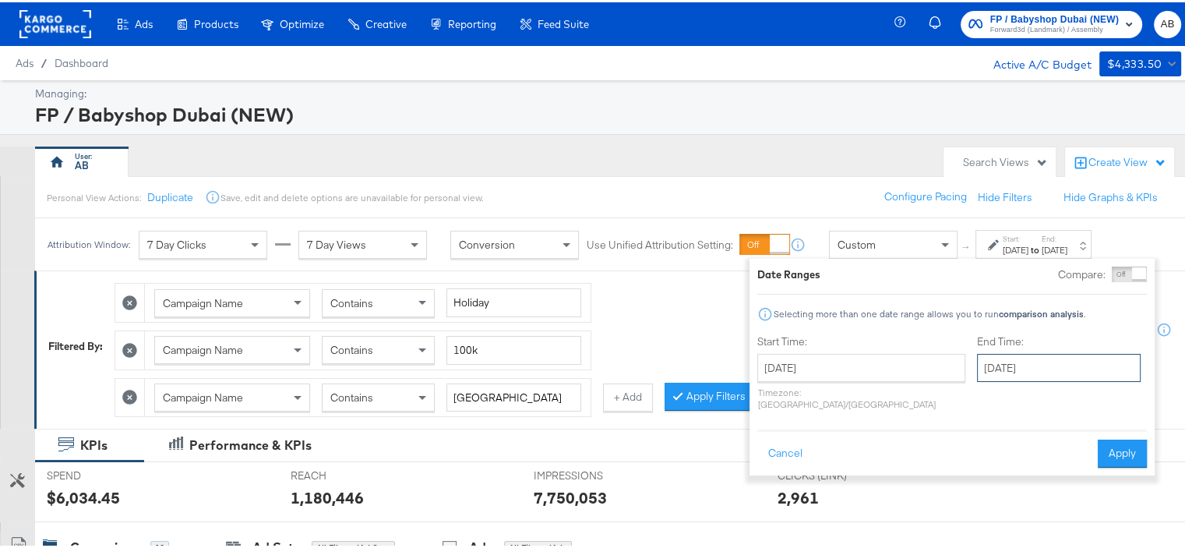
click at [1032, 358] on input "August 10th 2025" at bounding box center [1059, 365] width 164 height 28
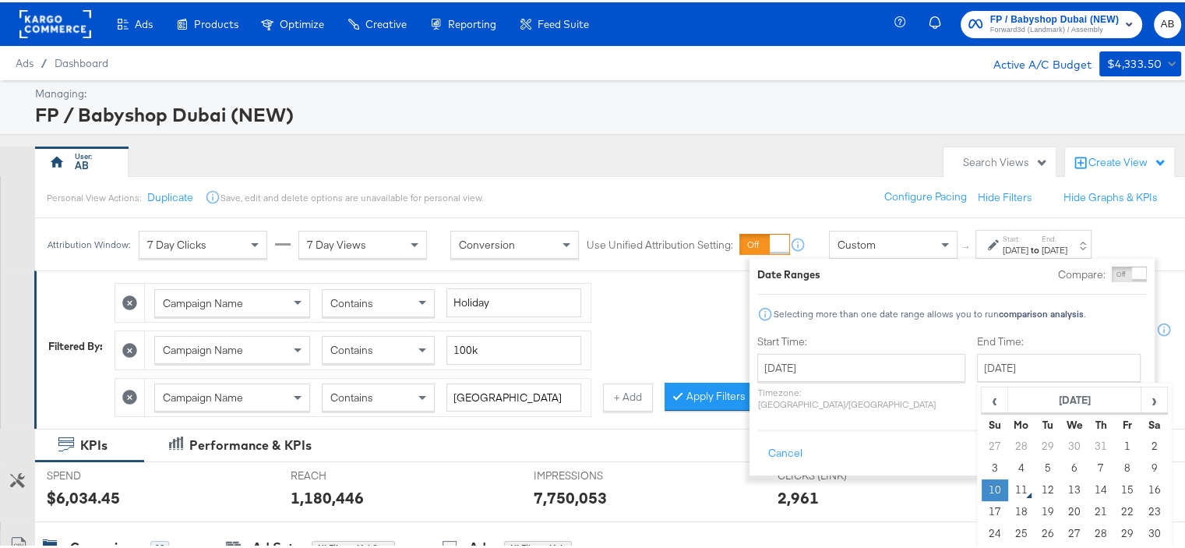
click at [982, 489] on td "10" at bounding box center [995, 488] width 26 height 22
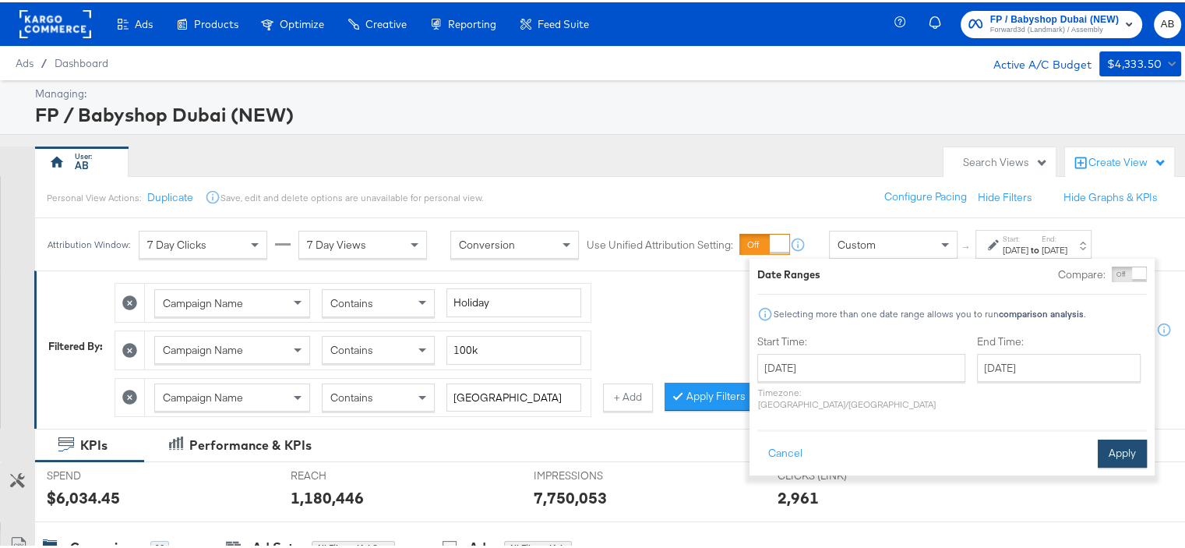
click at [1110, 439] on button "Apply" at bounding box center [1122, 451] width 49 height 28
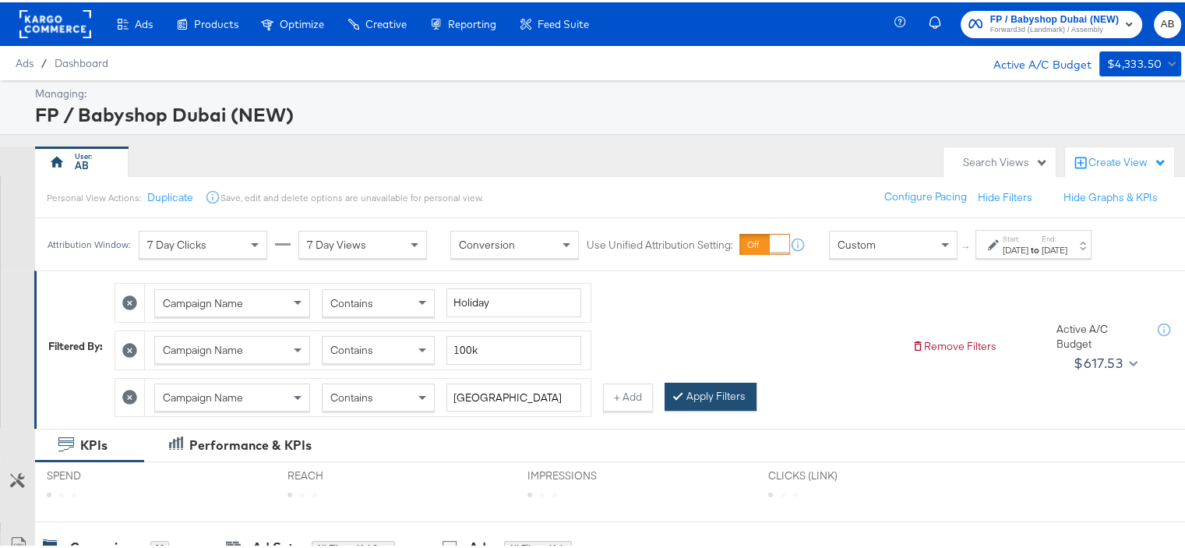
click at [716, 400] on button "Apply Filters" at bounding box center [711, 394] width 92 height 28
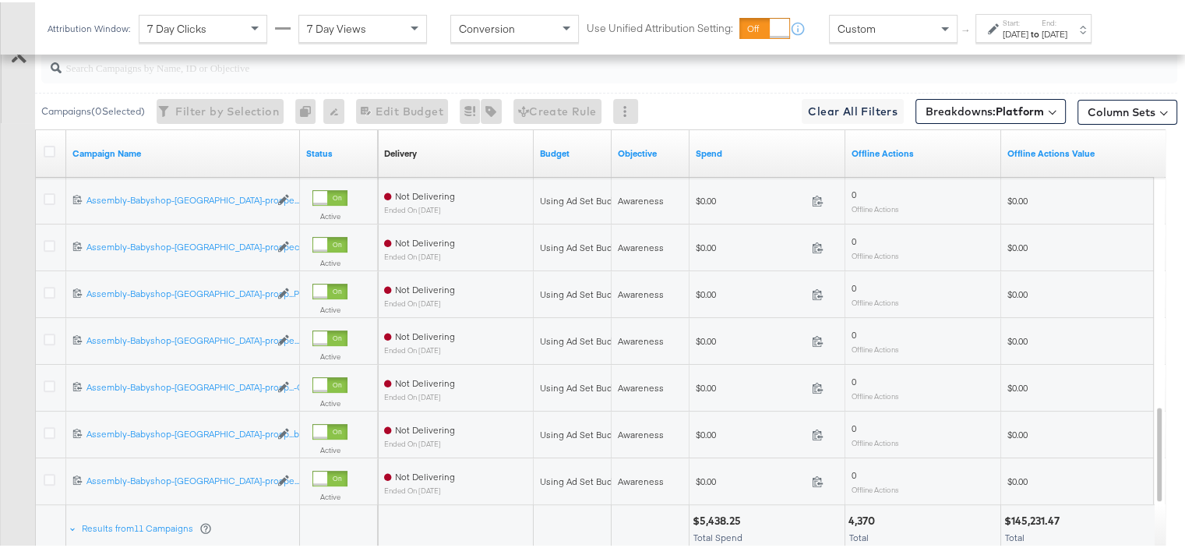
scroll to position [632, 0]
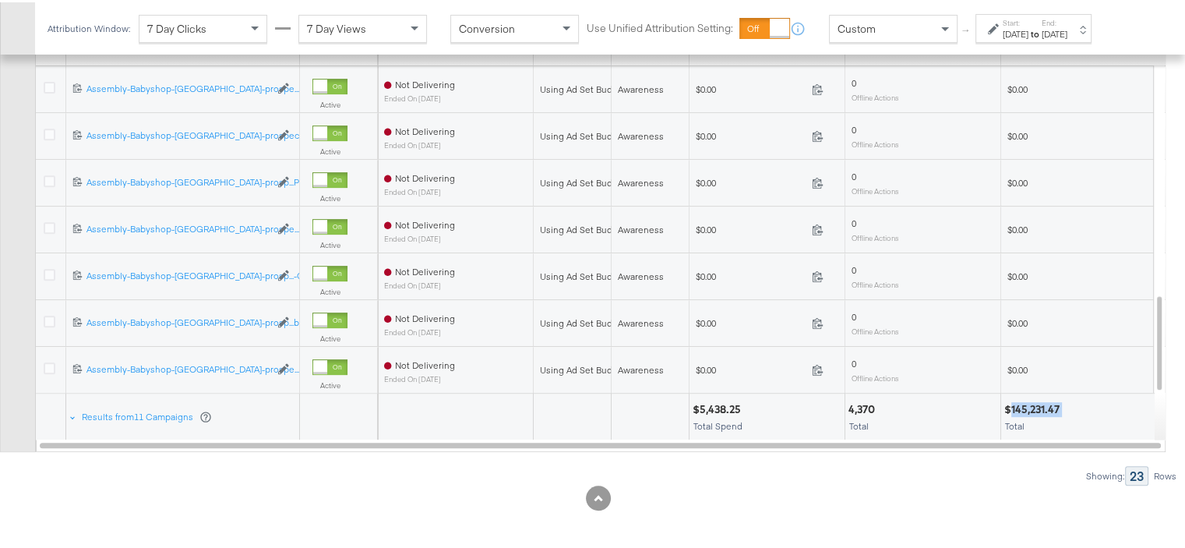
drag, startPoint x: 1063, startPoint y: 404, endPoint x: 1012, endPoint y: 401, distance: 50.8
click at [1012, 401] on div "$145,231.47" at bounding box center [1035, 407] width 60 height 15
copy div "145,231.47"
